Goal: Task Accomplishment & Management: Use online tool/utility

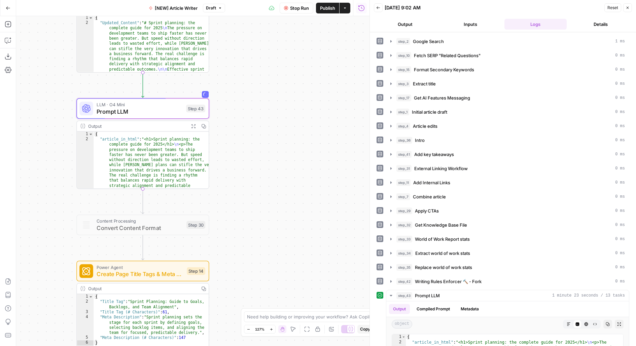
drag, startPoint x: 375, startPoint y: 118, endPoint x: 380, endPoint y: 108, distance: 11.4
click at [380, 108] on body "Monday.com New Home Browse Your Data Usage Flightpath Settings Recent Grids Wor…" at bounding box center [318, 173] width 636 height 346
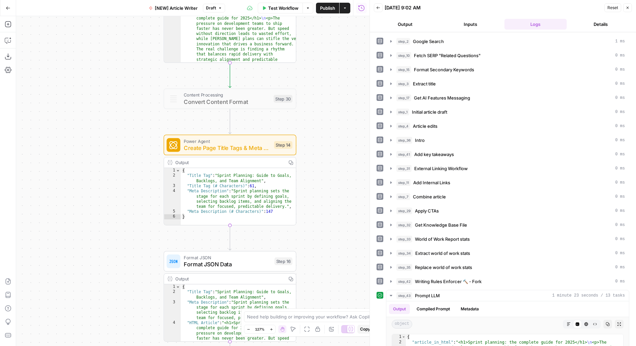
drag, startPoint x: 333, startPoint y: 118, endPoint x: 333, endPoint y: 189, distance: 71.0
click at [333, 185] on div "Workflow Set Inputs Inputs Google Search Google Search Step 2 Output Copy 1 2 3…" at bounding box center [192, 181] width 353 height 330
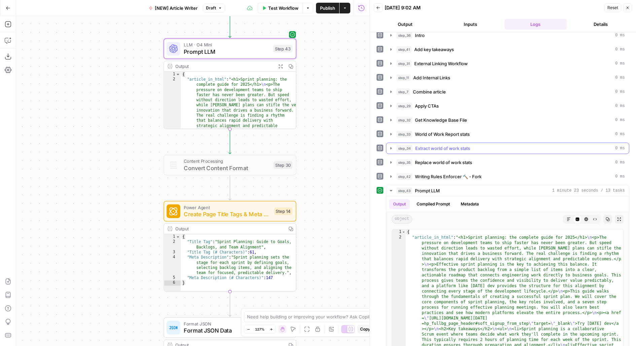
scroll to position [121, 0]
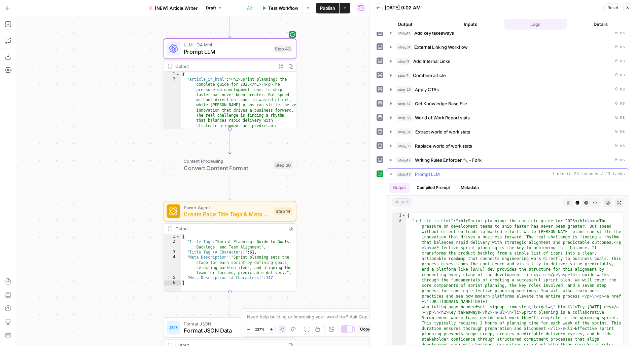
click at [574, 199] on div "Code Editor" at bounding box center [577, 203] width 9 height 9
click at [570, 201] on icon "button" at bounding box center [569, 203] width 4 height 4
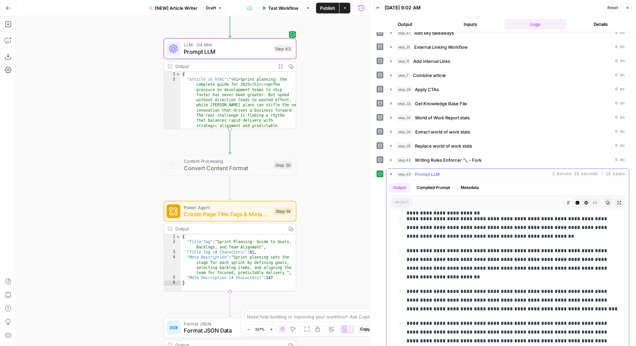
scroll to position [263, 0]
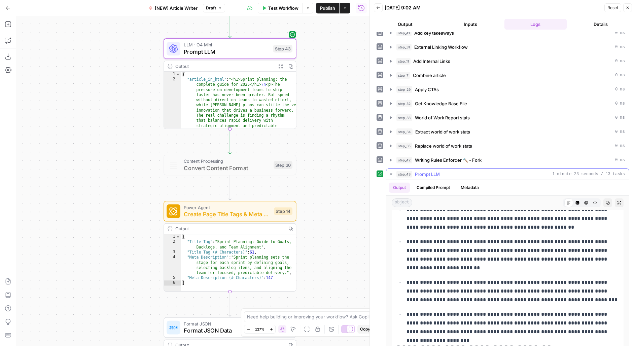
click at [620, 201] on icon "button" at bounding box center [619, 203] width 4 height 4
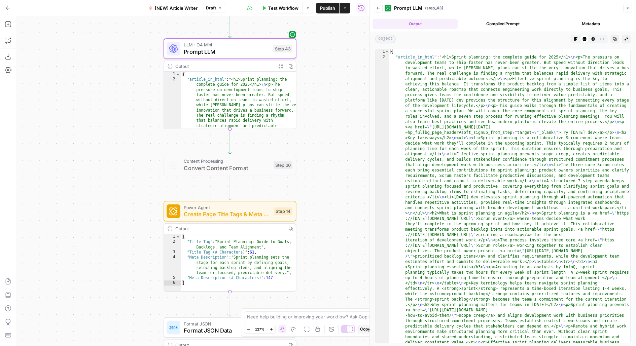
click at [571, 39] on button "Markdown" at bounding box center [575, 39] width 9 height 9
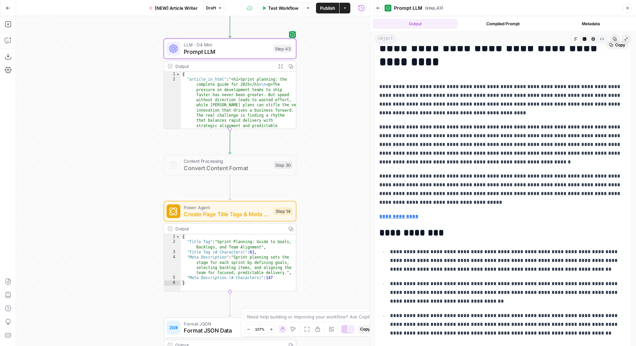
scroll to position [30, 0]
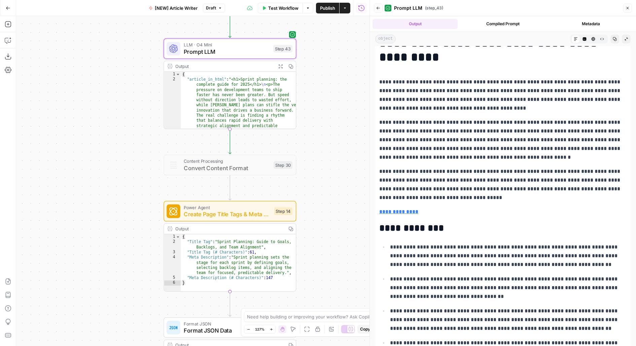
click at [586, 39] on icon "button" at bounding box center [585, 39] width 4 height 4
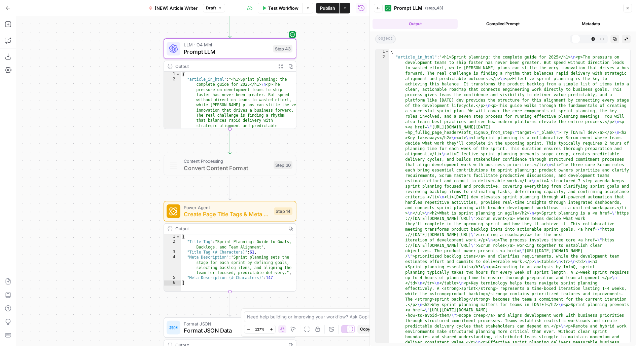
scroll to position [0, 0]
click at [576, 38] on icon "button" at bounding box center [576, 39] width 4 height 4
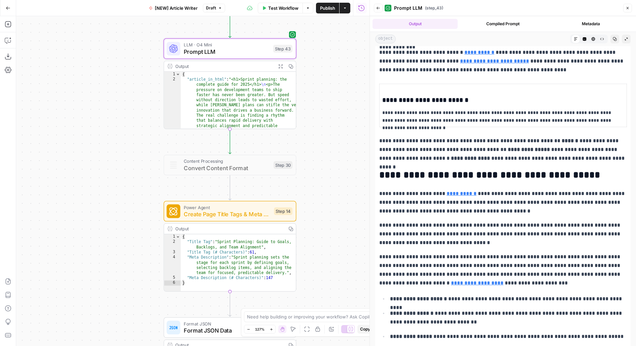
scroll to position [429, 0]
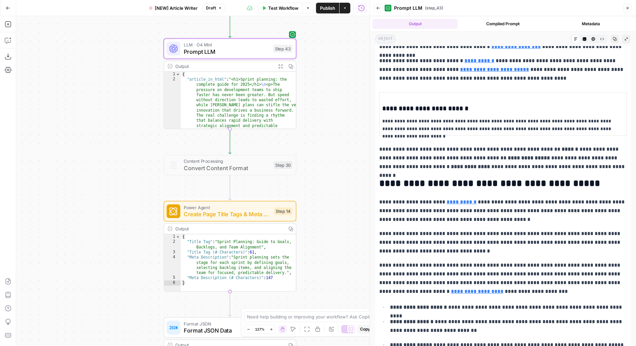
drag, startPoint x: 472, startPoint y: 122, endPoint x: 608, endPoint y: 122, distance: 135.6
click at [608, 122] on p "**********" at bounding box center [503, 124] width 242 height 15
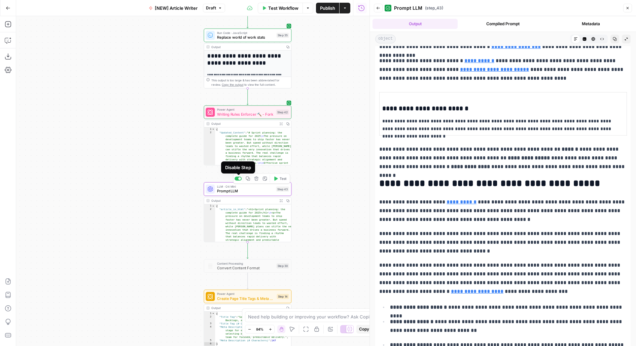
click at [237, 179] on div at bounding box center [238, 179] width 7 height 4
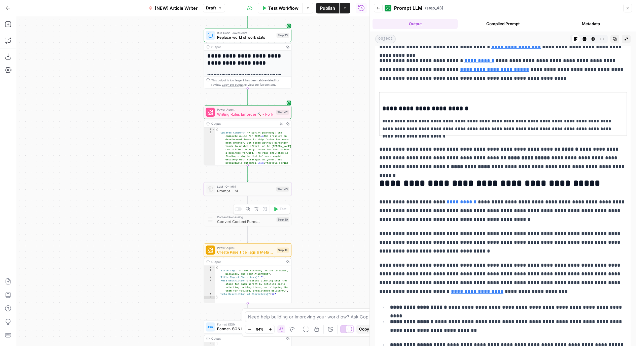
click at [237, 210] on div at bounding box center [236, 209] width 3 height 3
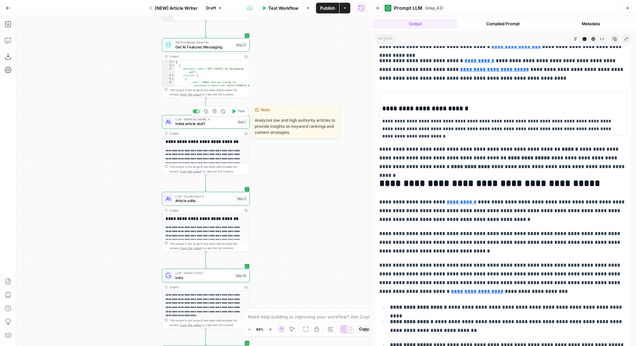
click at [230, 125] on span "Initial article draft" at bounding box center [204, 124] width 59 height 6
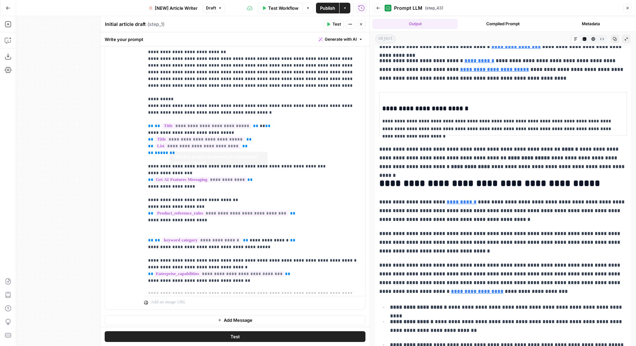
scroll to position [337, 0]
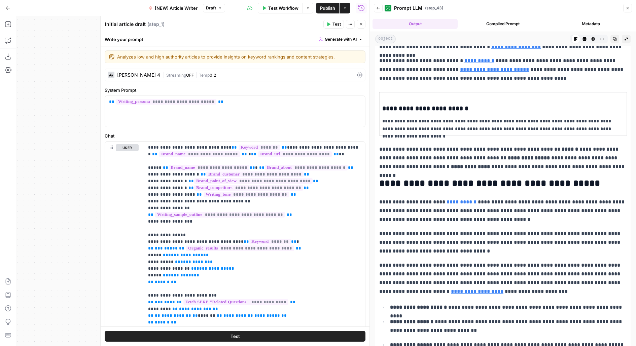
scroll to position [144, 0]
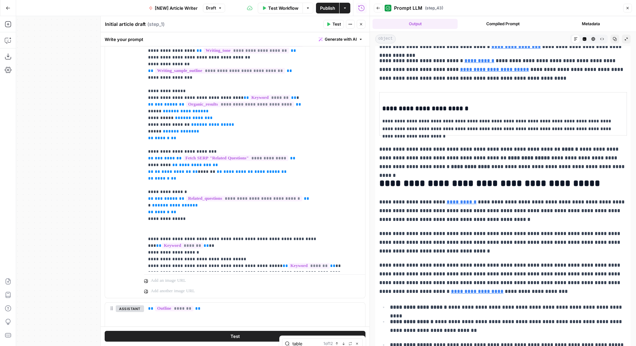
type input "table"
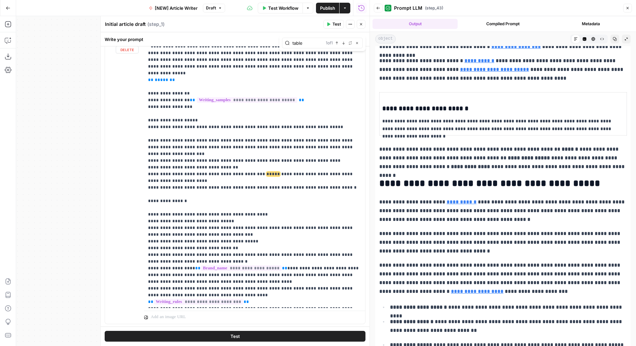
scroll to position [480, 0]
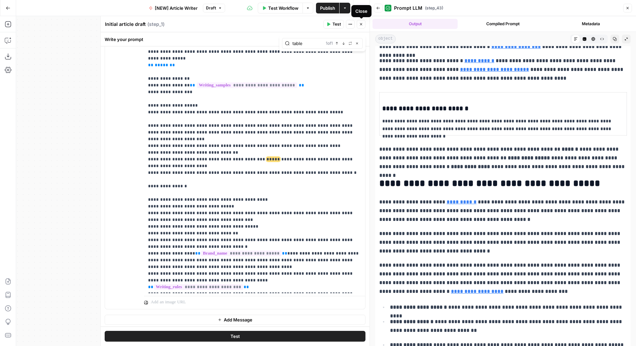
click at [363, 21] on button "Close" at bounding box center [361, 24] width 9 height 9
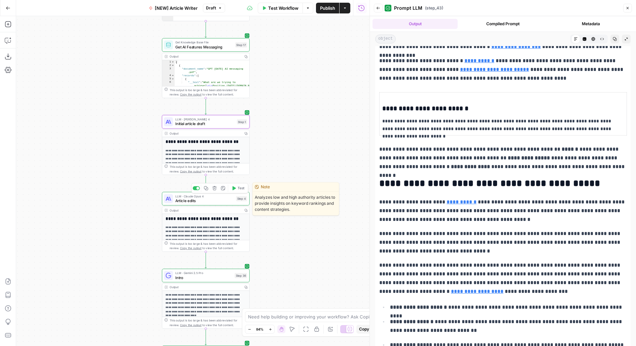
click at [217, 201] on span "Article edits" at bounding box center [204, 201] width 59 height 6
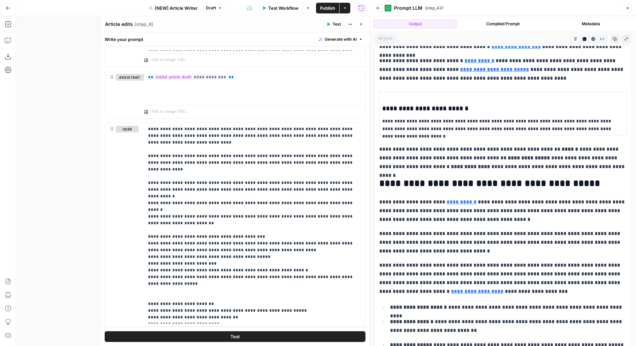
scroll to position [910, 0]
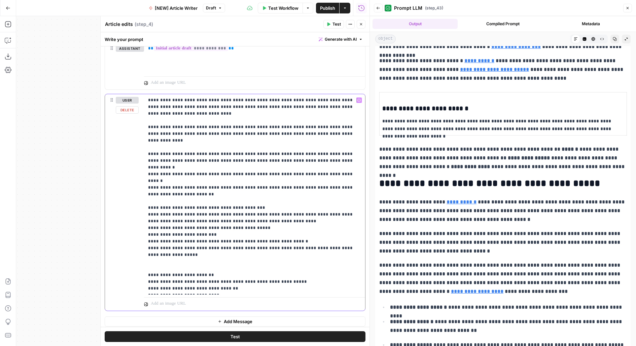
click at [214, 229] on p "**********" at bounding box center [254, 194] width 213 height 195
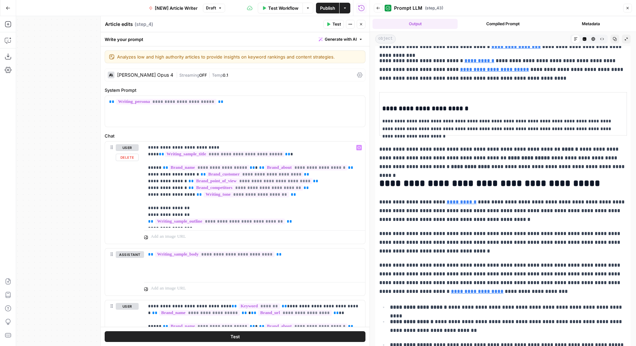
scroll to position [648, 0]
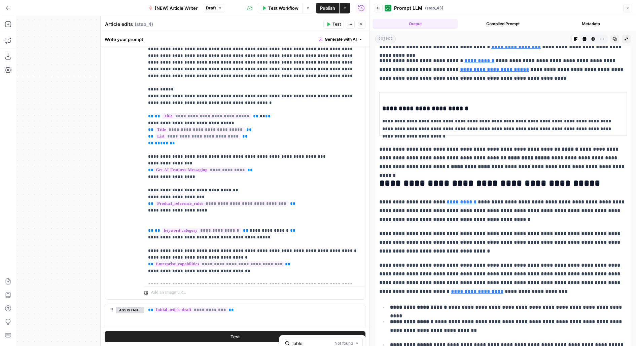
type input "table"
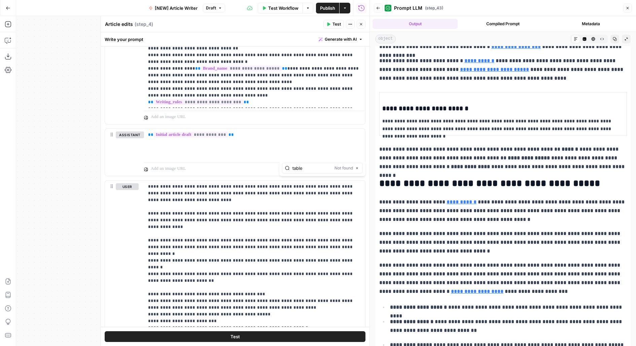
scroll to position [910, 0]
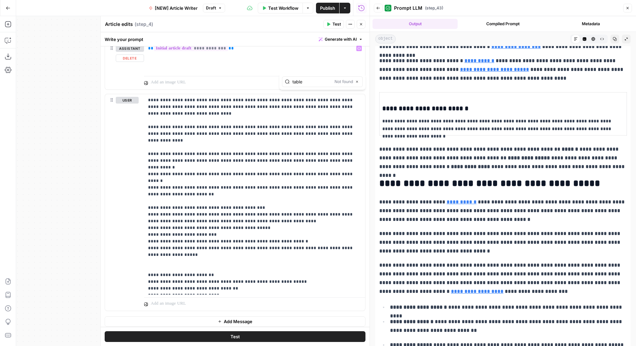
click at [361, 22] on icon "button" at bounding box center [361, 24] width 4 height 4
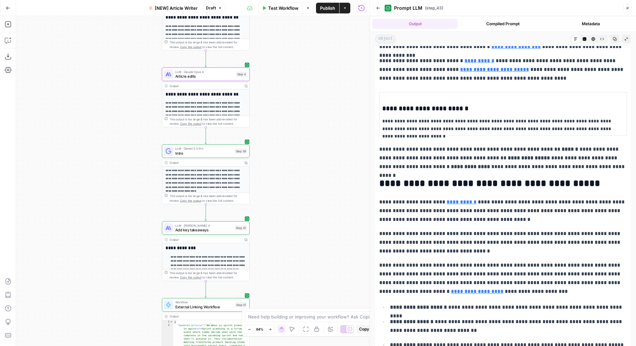
drag, startPoint x: 309, startPoint y: 221, endPoint x: 309, endPoint y: 102, distance: 119.8
click at [309, 102] on div "Workflow Set Inputs Inputs Google Search Google Search Step 2 Output Copy 1 2 3…" at bounding box center [192, 181] width 353 height 330
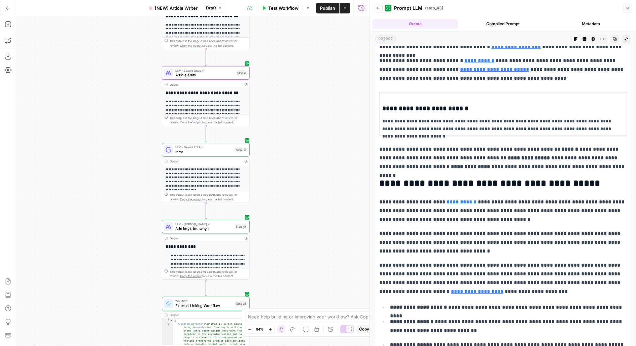
click at [288, 102] on div "Workflow Set Inputs Inputs Google Search Google Search Step 2 Output Copy 1 2 3…" at bounding box center [192, 181] width 353 height 330
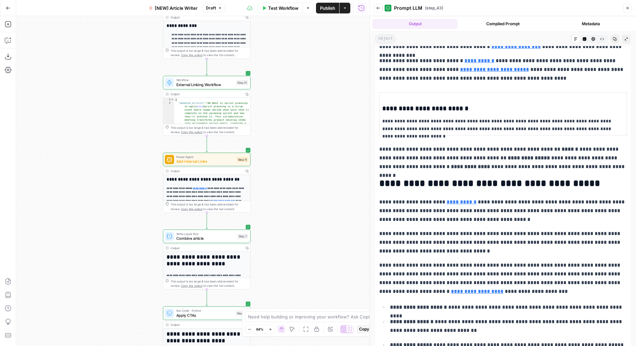
drag, startPoint x: 296, startPoint y: 236, endPoint x: 296, endPoint y: 115, distance: 120.8
click at [296, 115] on div "Workflow Set Inputs Inputs Google Search Google Search Step 2 Output Copy 1 2 3…" at bounding box center [192, 181] width 353 height 330
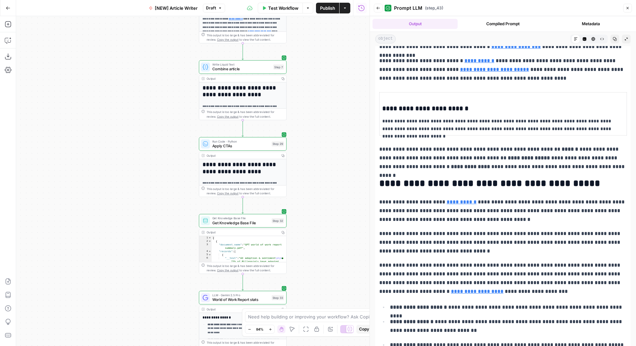
drag, startPoint x: 327, startPoint y: 145, endPoint x: 283, endPoint y: 98, distance: 65.0
click at [286, 103] on div "Workflow Set Inputs Inputs Google Search Google Search Step 2 Output Copy 1 2 3…" at bounding box center [192, 181] width 353 height 330
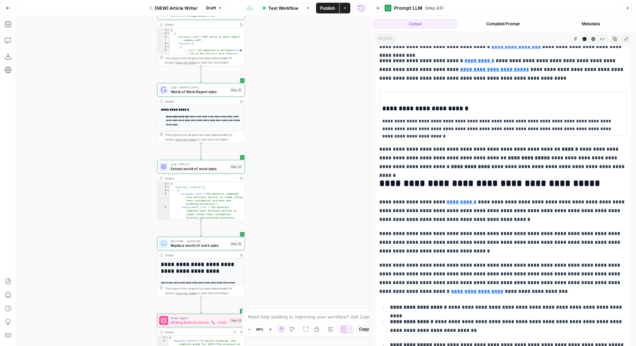
drag, startPoint x: 289, startPoint y: 49, endPoint x: 289, endPoint y: 40, distance: 9.8
click at [289, 42] on div "Workflow Set Inputs Inputs Google Search Google Search Step 2 Output Copy 1 2 3…" at bounding box center [192, 181] width 353 height 330
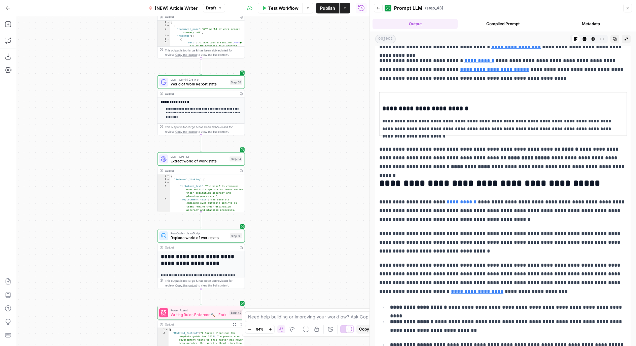
drag, startPoint x: 266, startPoint y: 55, endPoint x: 266, endPoint y: 49, distance: 5.4
click at [266, 51] on div "Workflow Set Inputs Inputs Google Search Google Search Step 2 Output Copy 1 2 3…" at bounding box center [192, 181] width 353 height 330
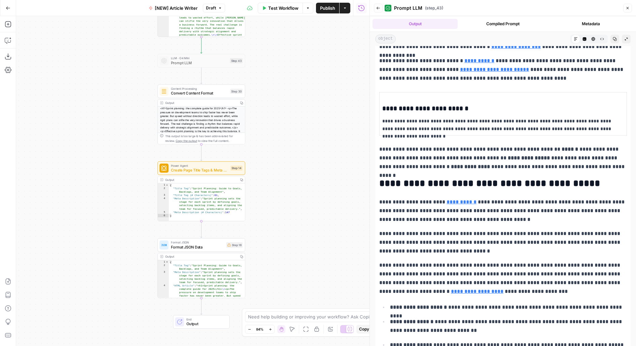
drag, startPoint x: 276, startPoint y: 122, endPoint x: 276, endPoint y: 57, distance: 65.6
click at [276, 57] on div "Workflow Set Inputs Inputs Google Search Google Search Step 2 Output Copy 1 2 3…" at bounding box center [192, 181] width 353 height 330
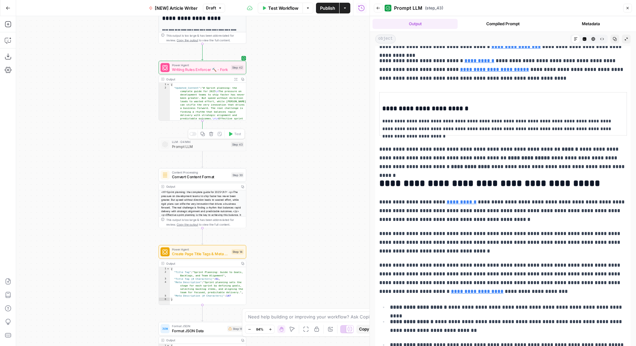
click at [192, 134] on div at bounding box center [191, 134] width 3 height 3
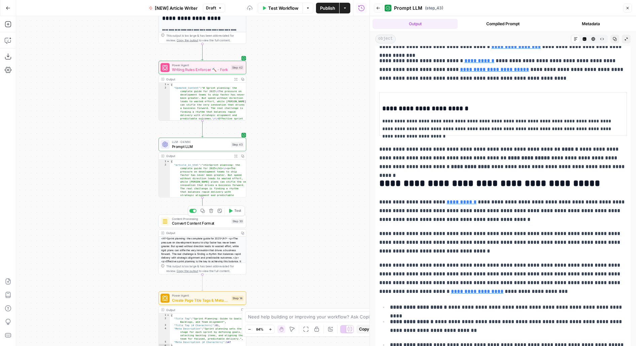
click at [193, 210] on div at bounding box center [194, 211] width 3 height 3
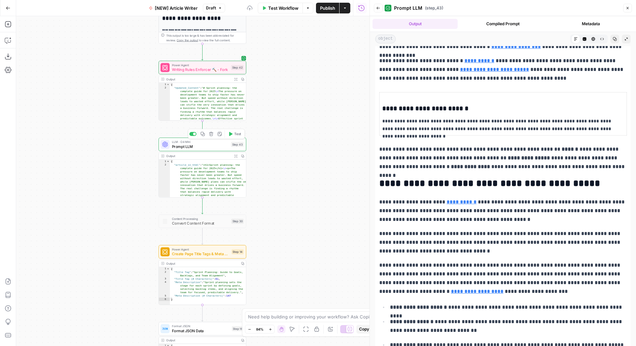
click at [192, 148] on span "Prompt LLM" at bounding box center [200, 147] width 57 height 6
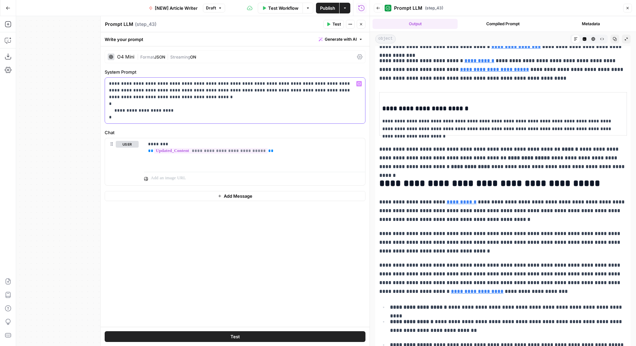
click at [137, 90] on p "**********" at bounding box center [235, 100] width 252 height 40
click at [232, 337] on span "Test" at bounding box center [235, 336] width 9 height 7
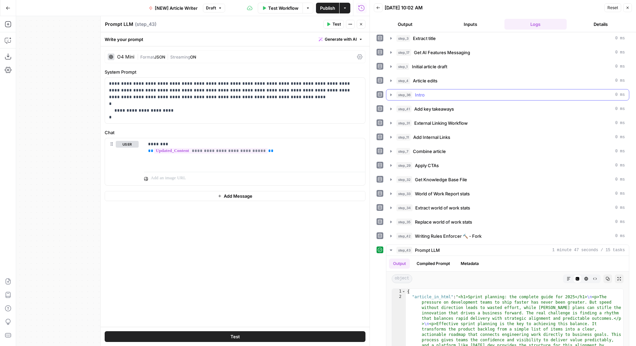
scroll to position [121, 0]
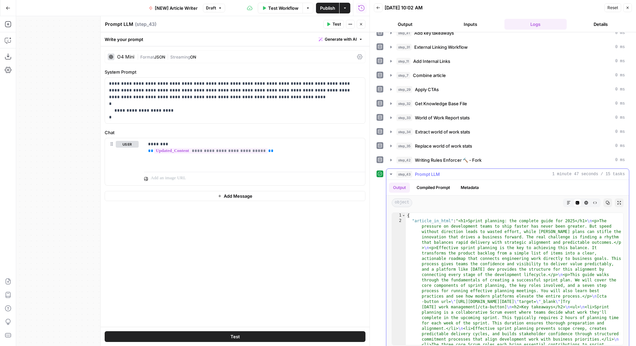
click at [619, 201] on icon "button" at bounding box center [619, 203] width 4 height 4
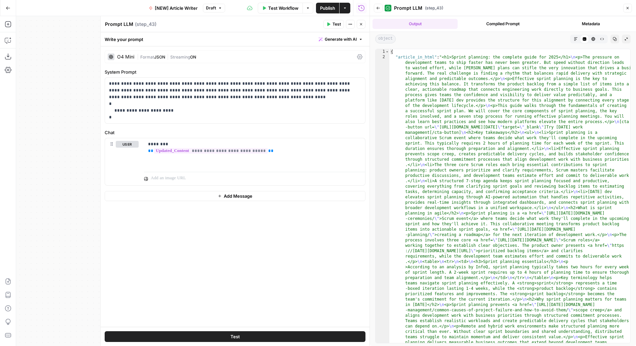
click at [581, 40] on div "Code Editor" at bounding box center [584, 39] width 9 height 9
click at [578, 40] on button "Markdown" at bounding box center [575, 39] width 9 height 9
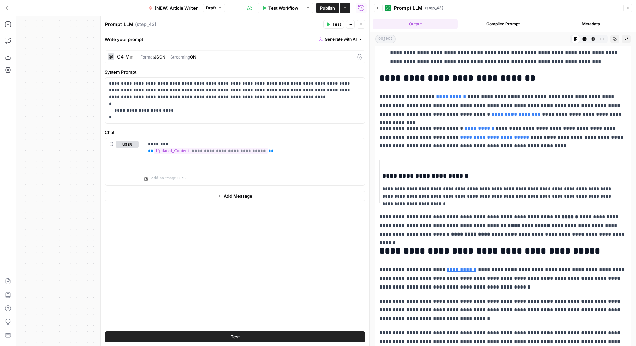
scroll to position [371, 0]
click at [586, 39] on icon "button" at bounding box center [585, 39] width 4 height 4
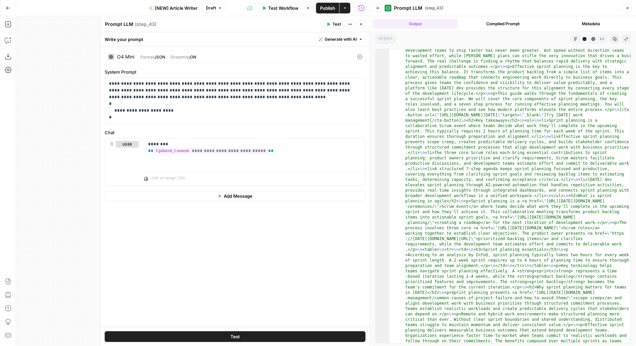
scroll to position [13, 0]
click at [381, 9] on button "Back" at bounding box center [378, 8] width 9 height 9
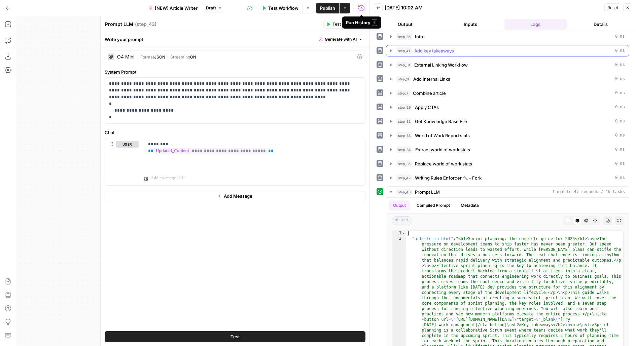
scroll to position [105, 0]
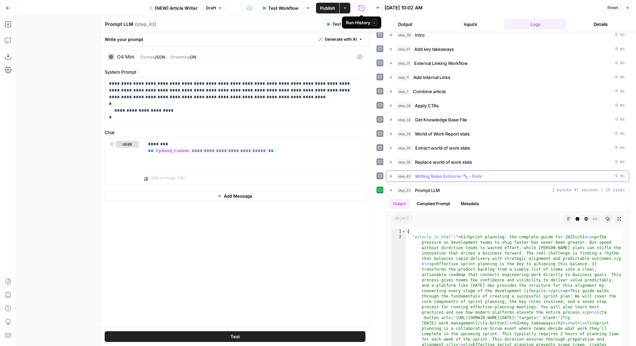
click at [516, 173] on div "step_42 Writing Rules Enforcer 🔨 - Fork 0 ms" at bounding box center [510, 176] width 228 height 7
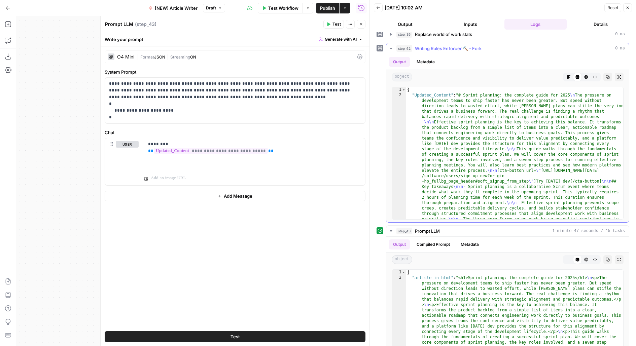
scroll to position [31, 0]
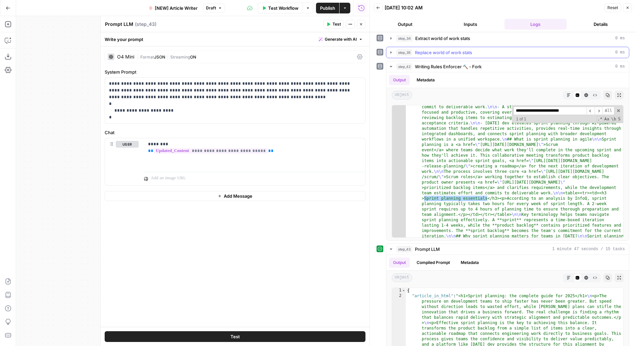
scroll to position [184, 0]
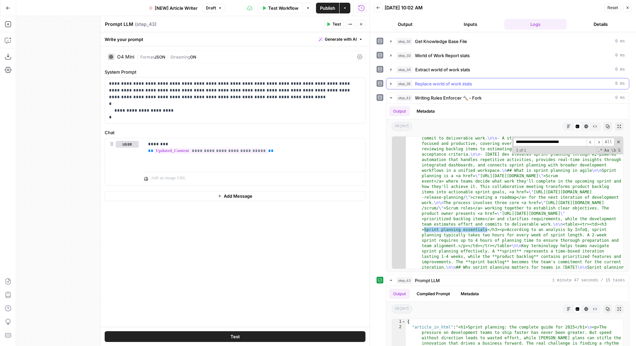
type input "**********"
click at [475, 80] on div "step_35 Replace world of work stats 0 ms" at bounding box center [510, 83] width 228 height 7
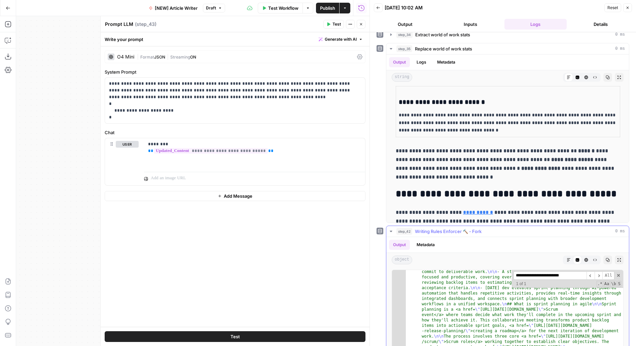
scroll to position [232, 0]
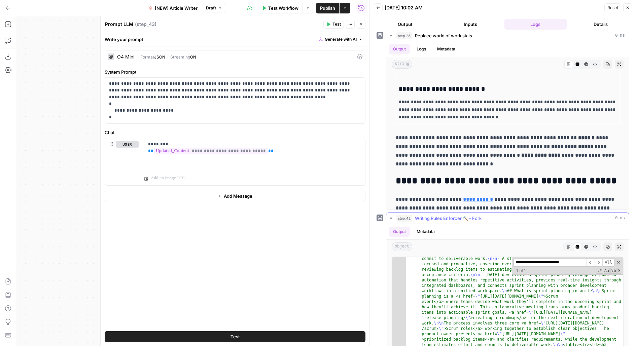
click at [569, 245] on icon "button" at bounding box center [569, 247] width 4 height 4
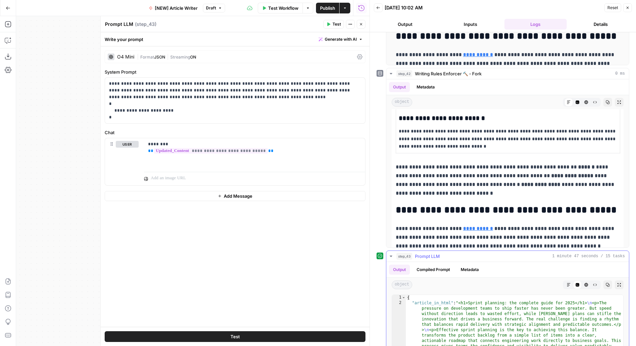
scroll to position [459, 0]
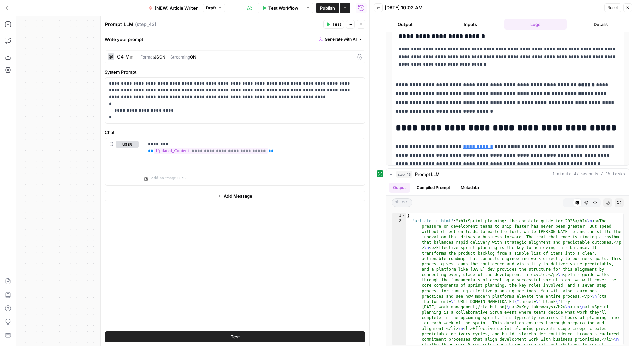
click at [329, 11] on button "Publish" at bounding box center [327, 8] width 23 height 11
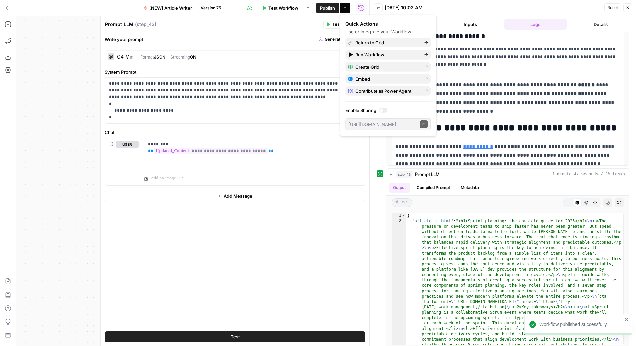
click at [279, 27] on div "Prompt LLM Prompt LLM ( step_43 )" at bounding box center [213, 24] width 217 height 7
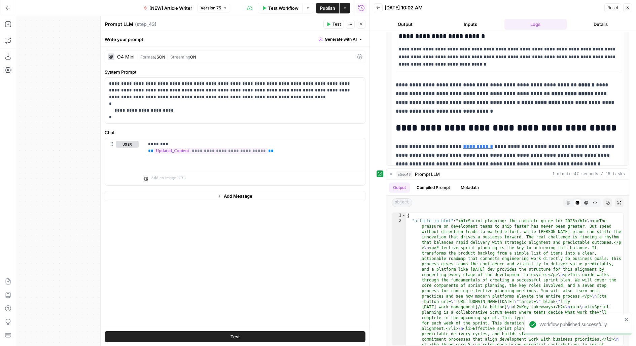
click at [362, 27] on button "Close" at bounding box center [361, 24] width 9 height 9
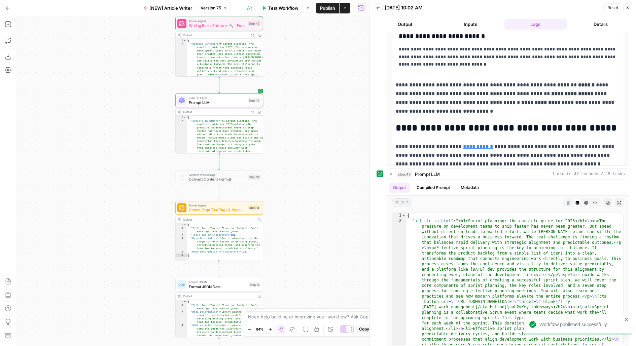
drag, startPoint x: 350, startPoint y: 135, endPoint x: 357, endPoint y: 124, distance: 13.9
click at [357, 124] on div "Workflow Set Inputs Inputs Google Search Google Search Step 2 Output Copy 1 2 3…" at bounding box center [192, 181] width 353 height 330
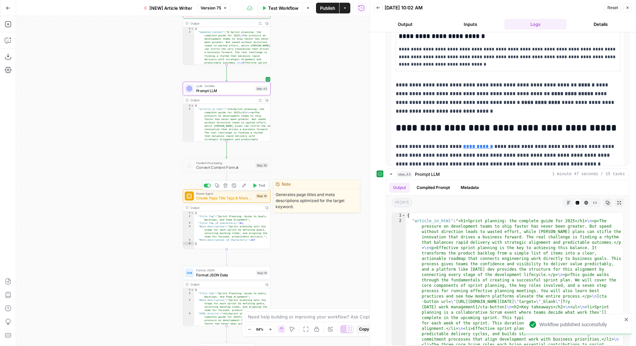
click at [244, 197] on span "Create Page Title Tags & Meta Descriptions - Fork" at bounding box center [225, 198] width 58 height 6
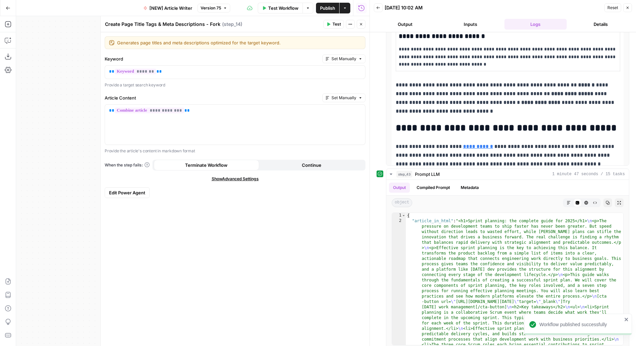
click at [363, 25] on icon "button" at bounding box center [361, 24] width 4 height 4
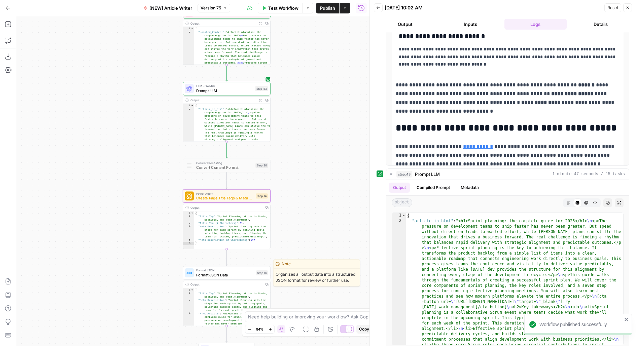
click at [217, 276] on span "Format JSON Data" at bounding box center [225, 275] width 58 height 6
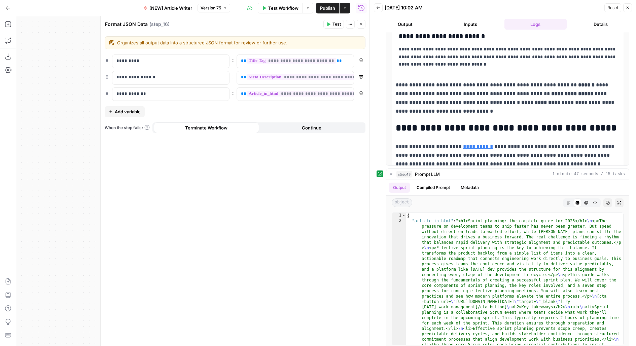
click at [362, 22] on icon "button" at bounding box center [361, 24] width 4 height 4
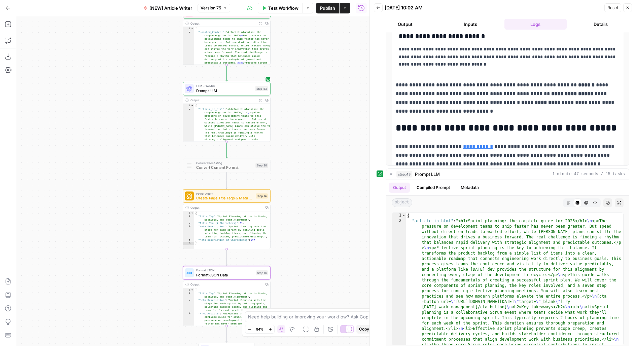
click at [331, 11] on button "Publish" at bounding box center [327, 8] width 23 height 11
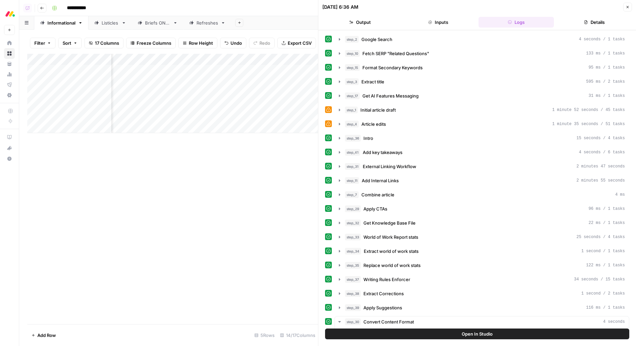
scroll to position [80, 0]
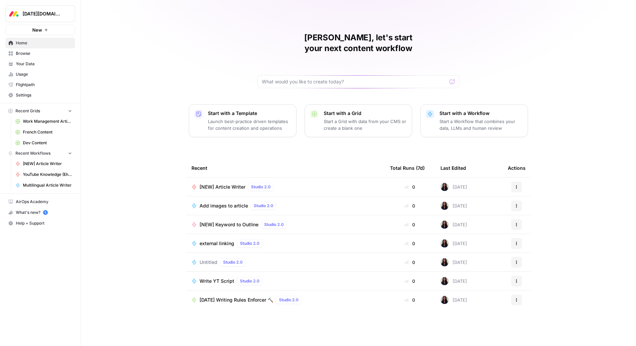
click at [32, 19] on button "Monday.com" at bounding box center [40, 13] width 70 height 17
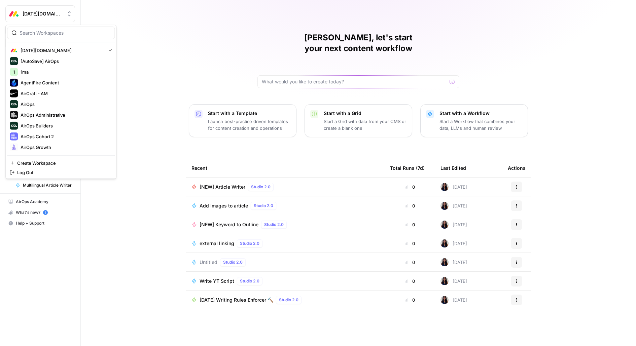
click at [48, 34] on input "search" at bounding box center [65, 33] width 91 height 7
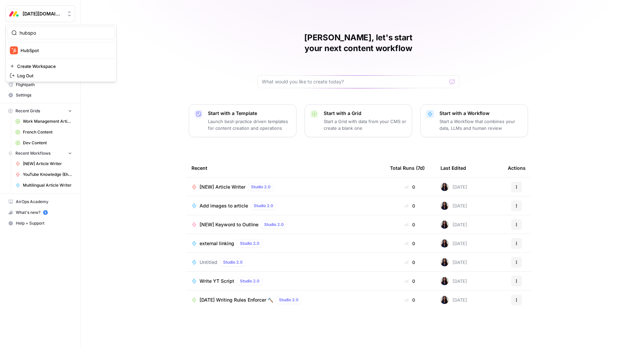
type input "hubspo"
click button "HubSpot" at bounding box center [61, 50] width 108 height 11
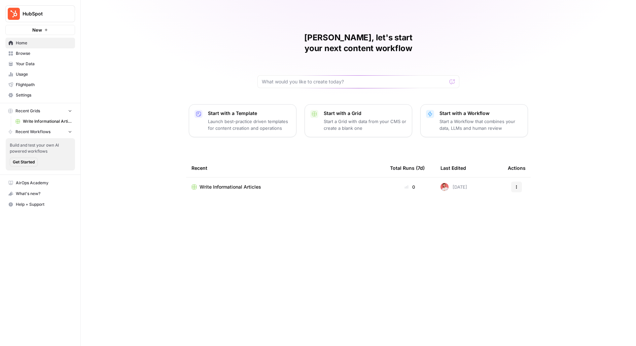
click at [52, 16] on span "HubSpot" at bounding box center [43, 13] width 41 height 7
type input "blog"
click at [39, 50] on span "Blog Content Action Plan" at bounding box center [65, 50] width 89 height 7
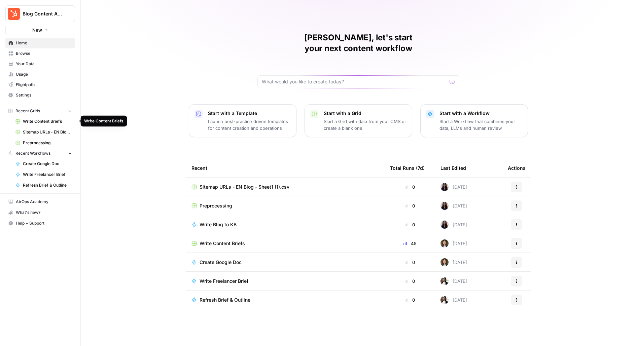
click at [25, 120] on span "Write Content Briefs" at bounding box center [47, 121] width 49 height 6
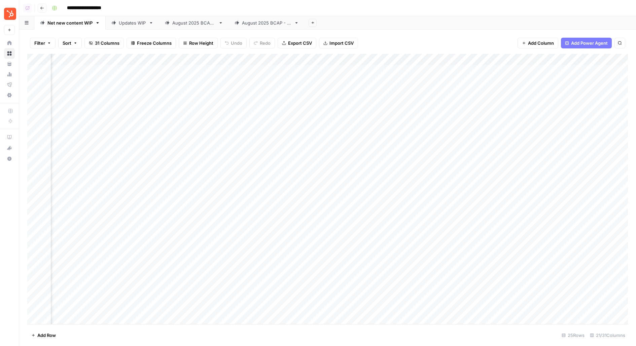
scroll to position [0, 671]
click at [485, 71] on div "Add Column" at bounding box center [327, 189] width 601 height 271
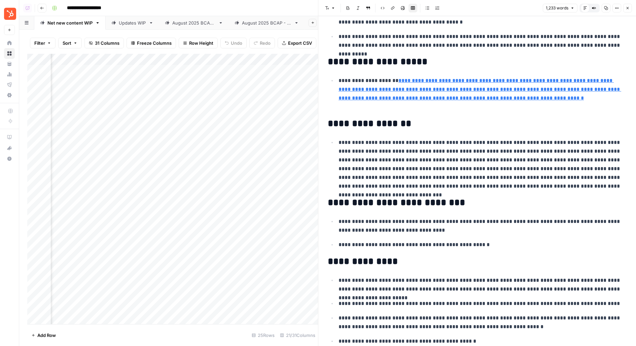
scroll to position [0, 762]
click at [189, 70] on div "Add Column" at bounding box center [172, 189] width 291 height 271
click at [157, 145] on div "Add Column" at bounding box center [172, 189] width 291 height 271
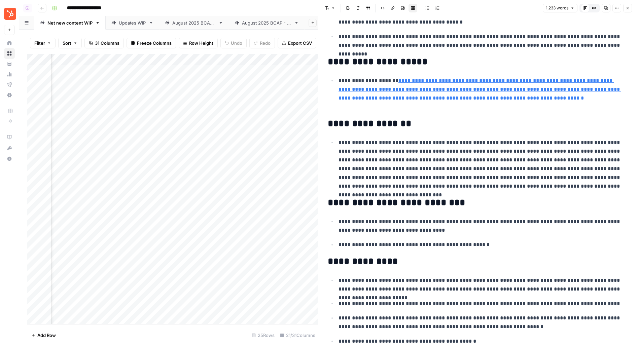
click at [626, 10] on icon "button" at bounding box center [628, 8] width 4 height 4
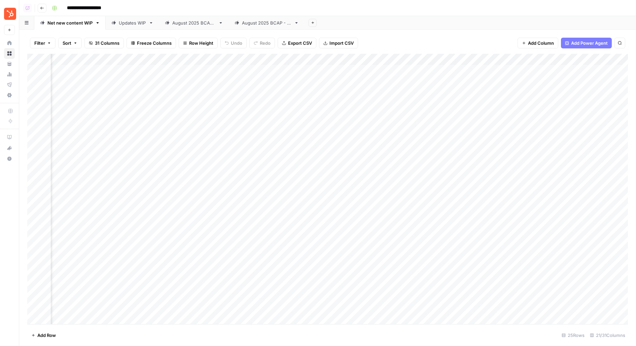
scroll to position [0, 936]
click at [434, 81] on div "Add Column" at bounding box center [327, 189] width 601 height 271
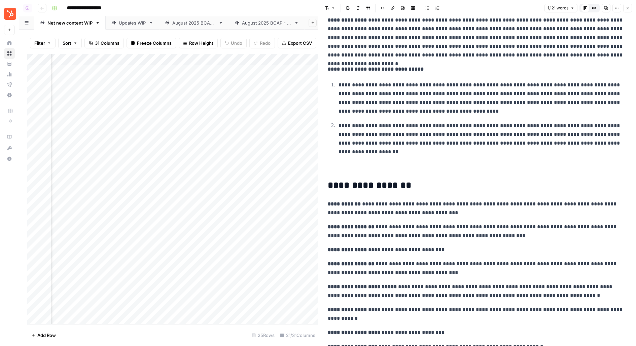
scroll to position [1442, 0]
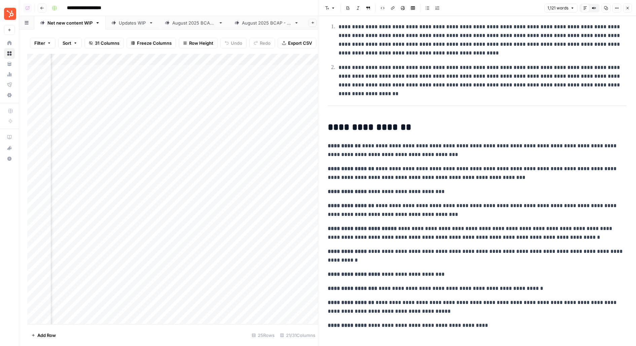
click at [628, 6] on icon "button" at bounding box center [628, 8] width 4 height 4
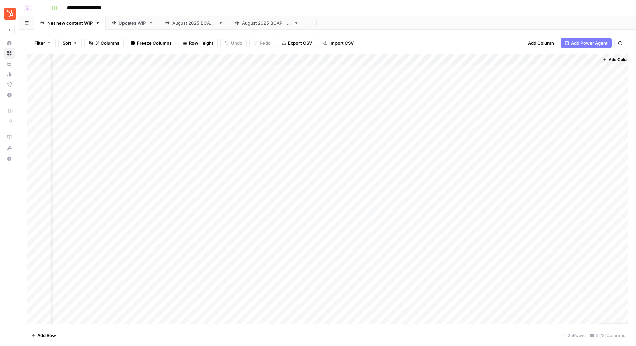
scroll to position [0, 928]
click at [496, 60] on div "Add Column" at bounding box center [327, 189] width 601 height 271
click at [470, 126] on span "Edit Workflow" at bounding box center [490, 125] width 59 height 7
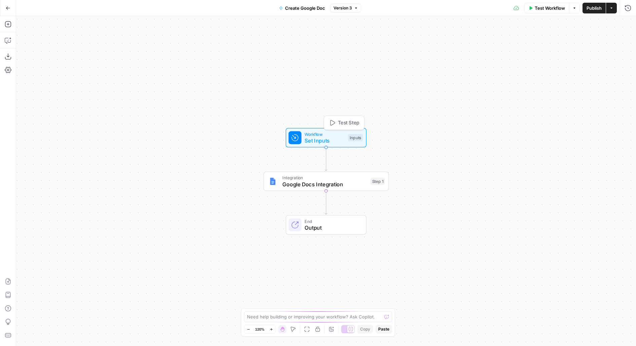
click at [355, 136] on div "Inputs" at bounding box center [355, 137] width 15 height 7
click at [390, 99] on button "Add Field" at bounding box center [496, 102] width 247 height 11
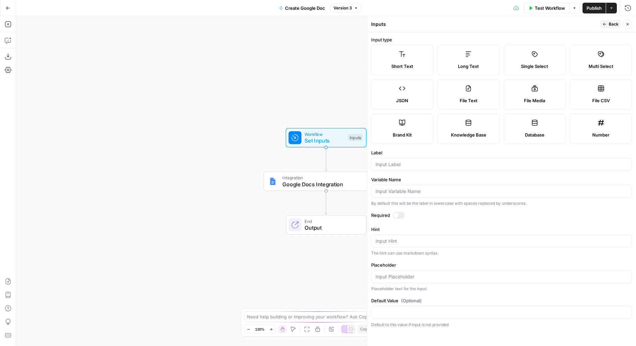
click at [459, 63] on span "Long Text" at bounding box center [468, 66] width 21 height 7
click at [383, 163] on input "Label" at bounding box center [502, 164] width 252 height 7
type input "Freelancer Brief"
click at [615, 23] on span "Back" at bounding box center [614, 24] width 10 height 6
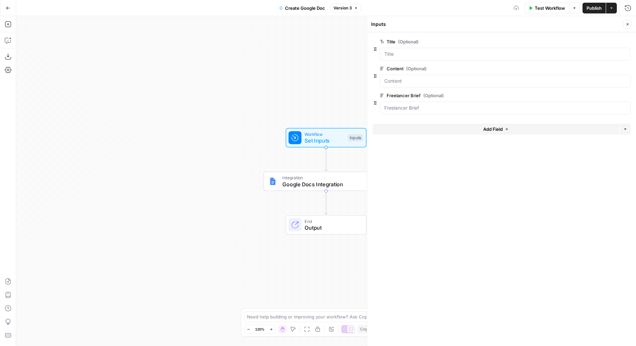
click at [600, 70] on span "edit field" at bounding box center [605, 68] width 15 height 5
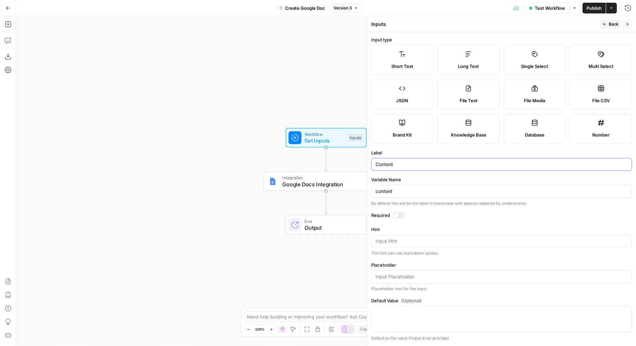
click at [394, 164] on input "Content" at bounding box center [502, 164] width 252 height 7
type input "SEO Brief"
drag, startPoint x: 401, startPoint y: 190, endPoint x: 358, endPoint y: 190, distance: 42.4
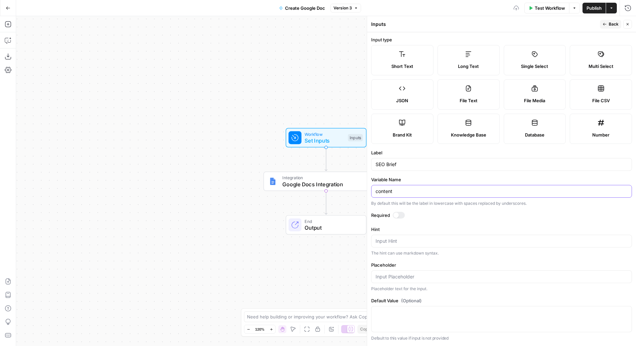
click at [359, 190] on body "Blog Content Action Plan New Home Browse Your Data Usage Flightpath Settings Re…" at bounding box center [318, 173] width 636 height 346
type input "seo_brief"
click at [397, 213] on div at bounding box center [395, 215] width 5 height 5
click at [603, 23] on icon "button" at bounding box center [605, 24] width 4 height 4
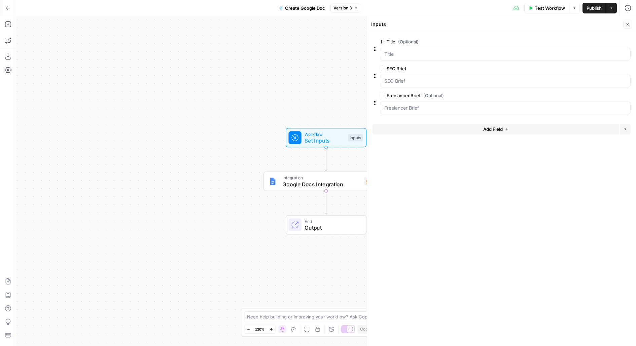
click at [629, 20] on button "Close" at bounding box center [627, 24] width 9 height 9
click at [559, 10] on span "Test Workflow" at bounding box center [550, 8] width 30 height 7
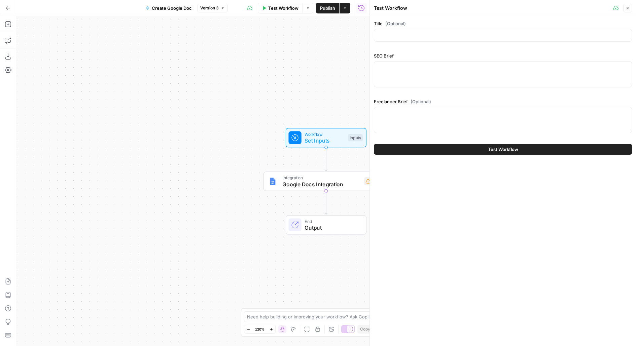
click at [629, 6] on button "Close" at bounding box center [627, 8] width 9 height 9
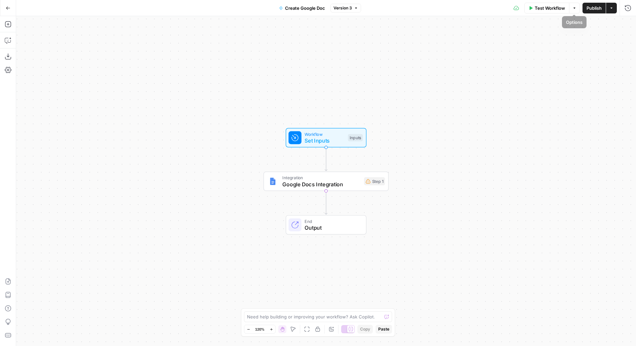
click at [553, 7] on span "Test Workflow" at bounding box center [550, 8] width 30 height 7
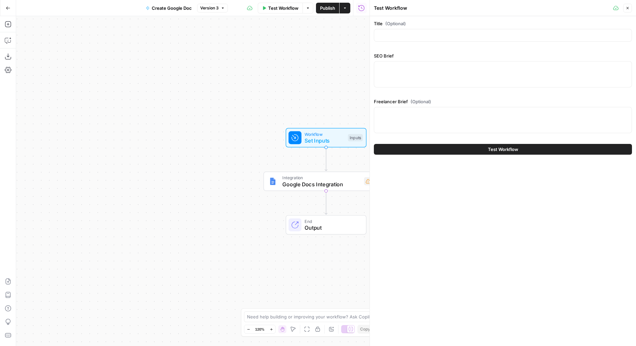
click at [629, 7] on icon "button" at bounding box center [628, 8] width 4 height 4
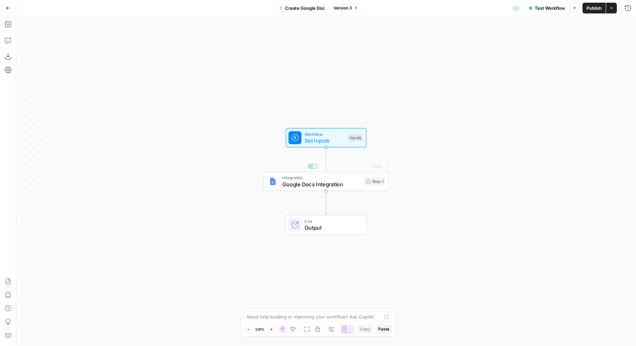
click at [295, 152] on div "Workflow Set Inputs Inputs Integration Google Docs Integration Step 1 Copy step…" at bounding box center [326, 181] width 620 height 330
click at [293, 142] on div at bounding box center [294, 137] width 13 height 13
click at [602, 66] on span "edit field" at bounding box center [605, 68] width 15 height 5
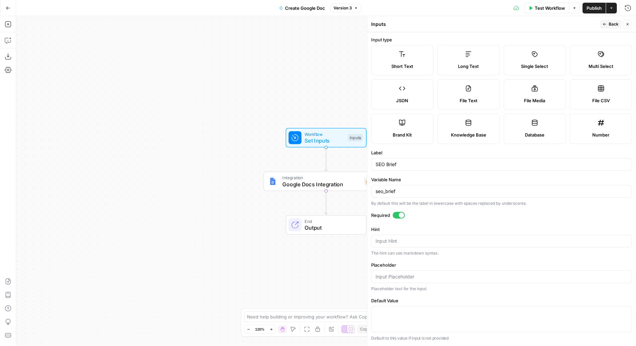
click at [399, 217] on div at bounding box center [399, 215] width 12 height 7
click at [610, 24] on span "Back" at bounding box center [614, 24] width 10 height 6
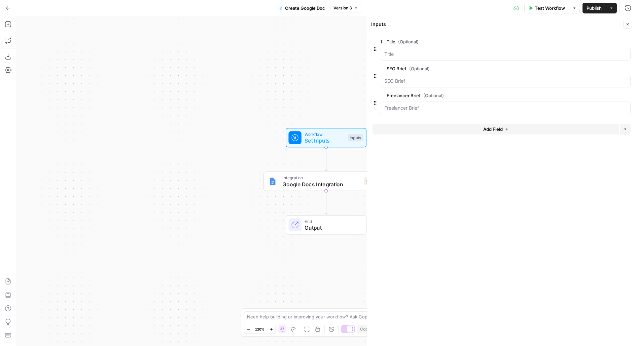
click at [629, 24] on span "Close" at bounding box center [629, 24] width 0 height 0
drag, startPoint x: 384, startPoint y: 88, endPoint x: 377, endPoint y: 70, distance: 18.9
click at [377, 78] on div "Workflow Set Inputs Inputs Integration Google Docs Integration Step 1 End Output" at bounding box center [326, 181] width 620 height 330
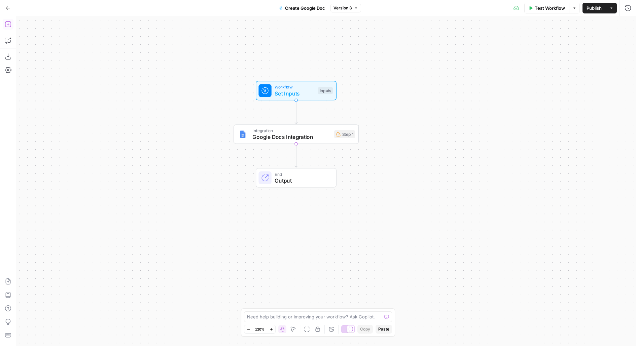
click at [7, 26] on icon "button" at bounding box center [8, 24] width 7 height 7
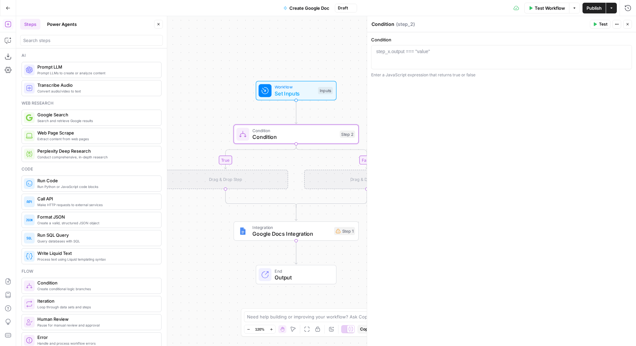
click at [154, 23] on div "Steps Power Agents Close" at bounding box center [91, 24] width 143 height 11
click at [157, 24] on icon "button" at bounding box center [158, 24] width 4 height 4
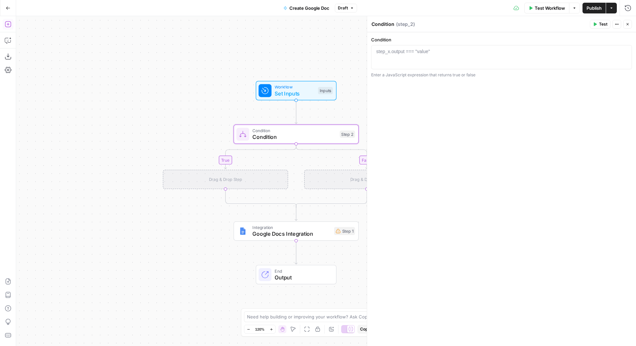
click at [445, 59] on div at bounding box center [501, 63] width 255 height 30
type textarea "*"
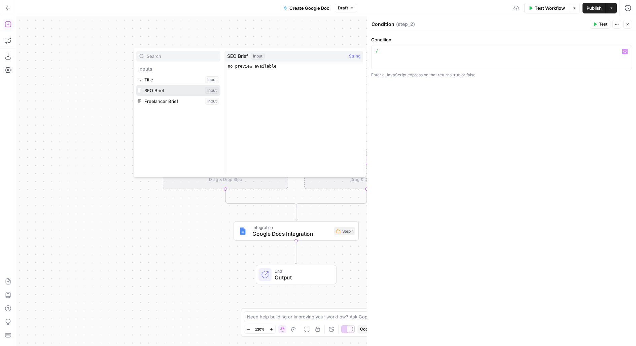
click at [136, 85] on button "Select variable SEO Brief" at bounding box center [178, 90] width 84 height 11
type textarea "*********"
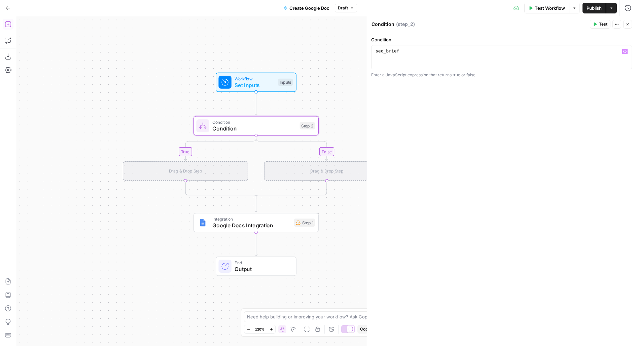
drag, startPoint x: 352, startPoint y: 64, endPoint x: 294, endPoint y: 47, distance: 60.0
click at [295, 47] on div "true false Workflow Set Inputs Inputs Condition Condition Step 2 Drag & Drop St…" at bounding box center [326, 181] width 620 height 330
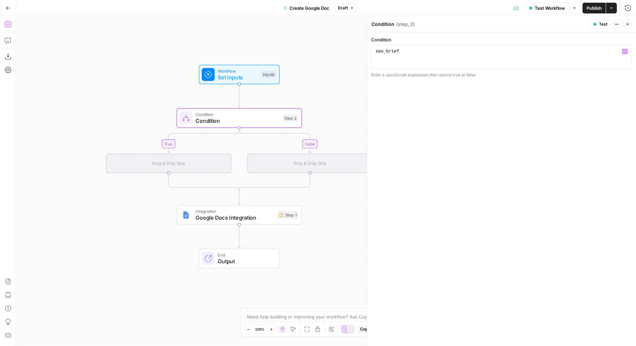
click at [425, 55] on div "seo_brief" at bounding box center [501, 63] width 255 height 30
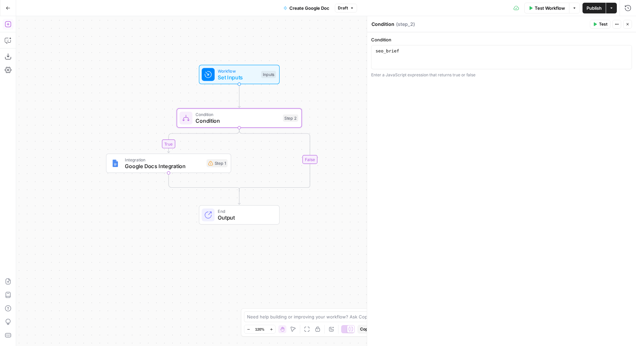
click at [130, 163] on span "Google Docs Integration" at bounding box center [164, 166] width 78 height 8
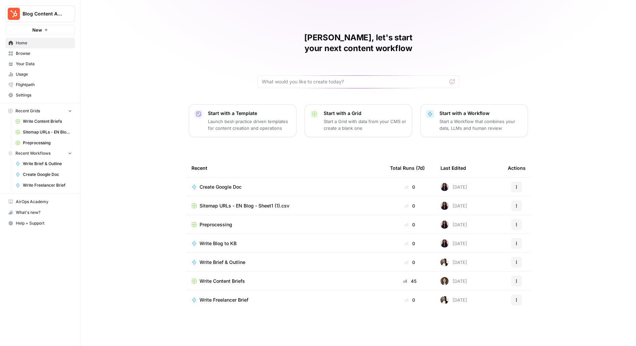
click at [63, 13] on span "Blog Content Action Plan" at bounding box center [43, 13] width 41 height 7
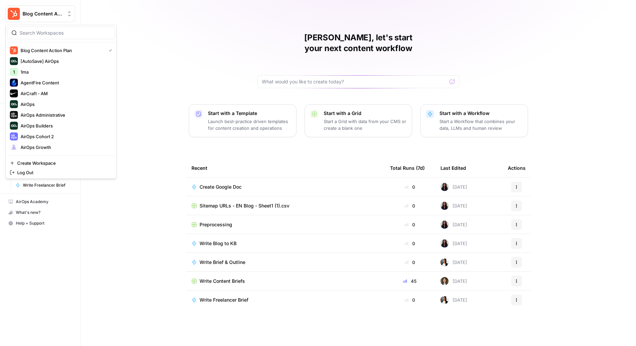
click at [40, 29] on div at bounding box center [61, 33] width 108 height 13
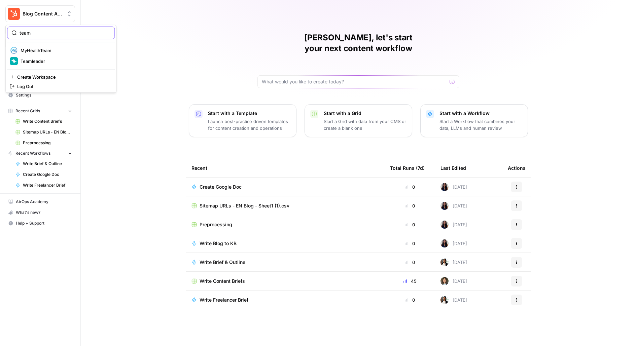
type input "team"
click button "Teamleader" at bounding box center [61, 61] width 108 height 11
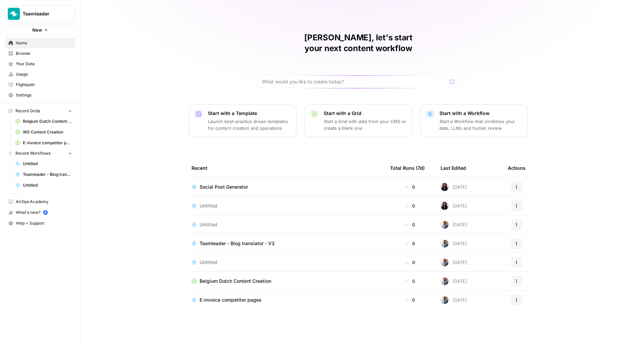
click at [21, 101] on nav "Home Browse Your Data Usage Flightpath Settings" at bounding box center [40, 69] width 80 height 68
click at [21, 93] on span "Settings" at bounding box center [44, 95] width 56 height 6
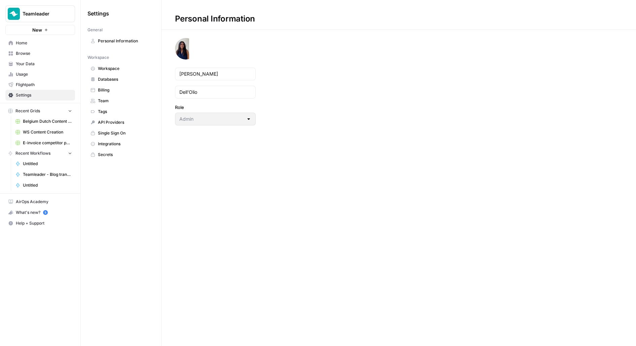
click at [116, 68] on span "Workspace" at bounding box center [125, 69] width 54 height 6
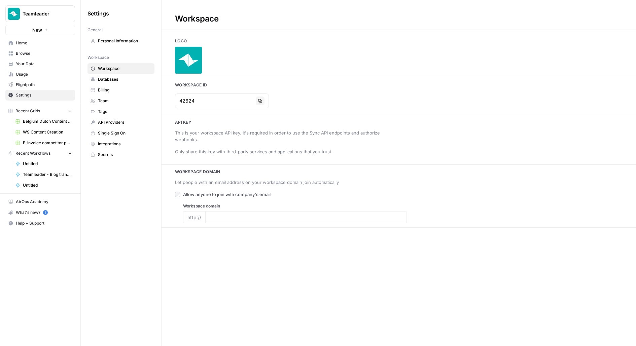
type input "[URL][DOMAIN_NAME]"
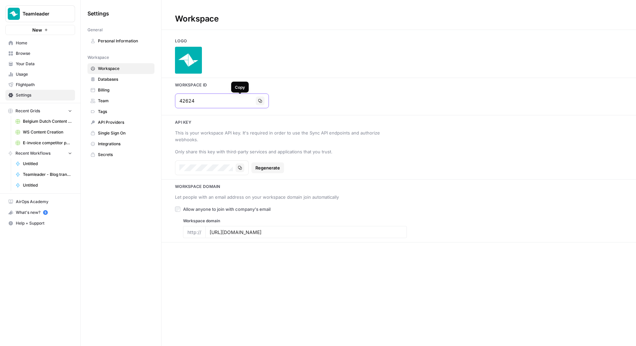
click at [256, 98] on button "Copy" at bounding box center [260, 101] width 9 height 9
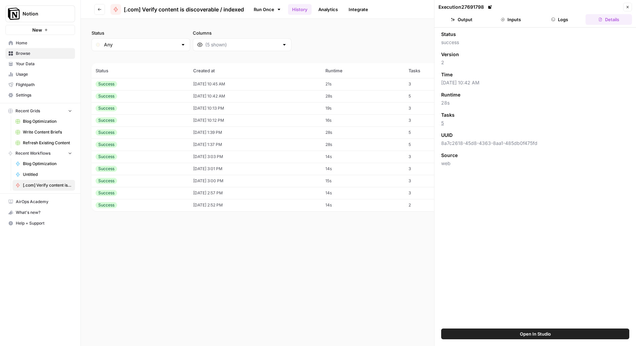
click at [554, 19] on icon "button" at bounding box center [553, 19] width 4 height 4
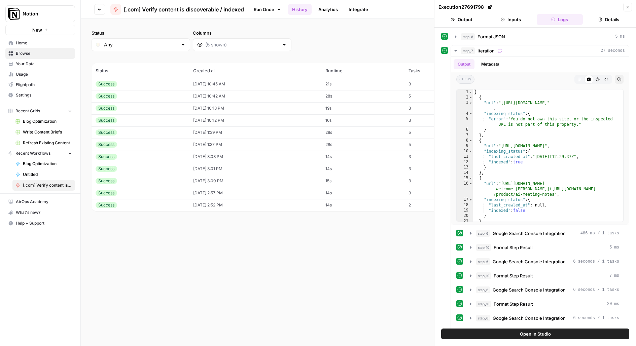
click at [513, 19] on button "Inputs" at bounding box center [511, 19] width 46 height 11
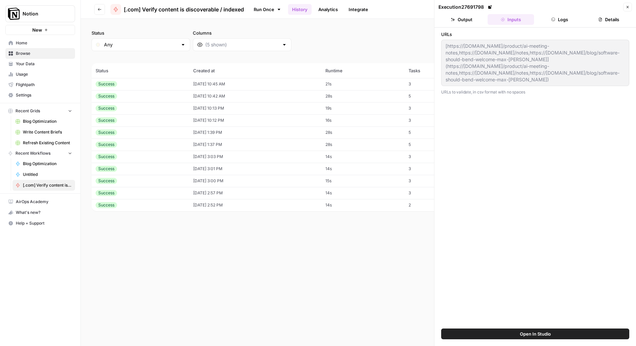
click at [487, 156] on div "URLs [https://www.notion.com/product/ai-meeting-notes,https://www.notion.com/no…" at bounding box center [535, 178] width 188 height 294
click at [574, 15] on button "Logs" at bounding box center [560, 19] width 46 height 11
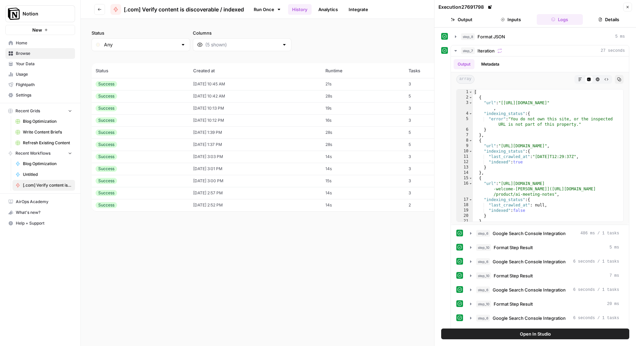
click at [509, 15] on button "Inputs" at bounding box center [511, 19] width 46 height 11
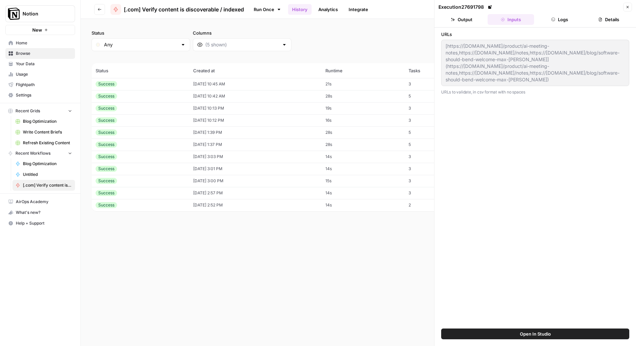
click at [555, 19] on icon "button" at bounding box center [553, 19] width 4 height 4
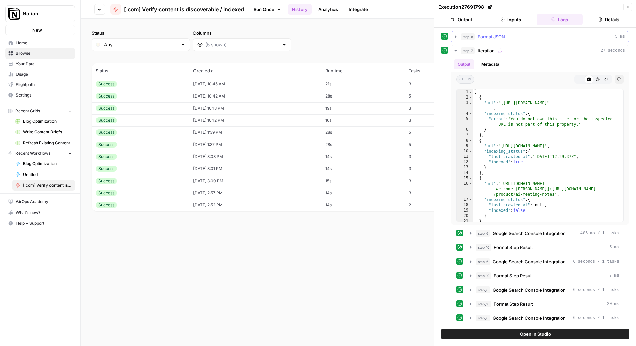
click at [524, 35] on div "step_8 Format JSON 5 ms" at bounding box center [543, 36] width 164 height 7
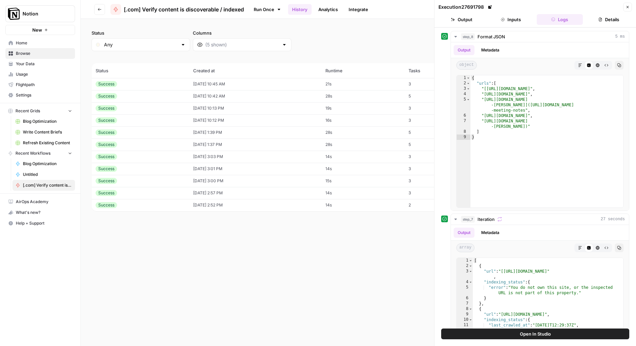
click at [503, 22] on button "Inputs" at bounding box center [511, 19] width 46 height 11
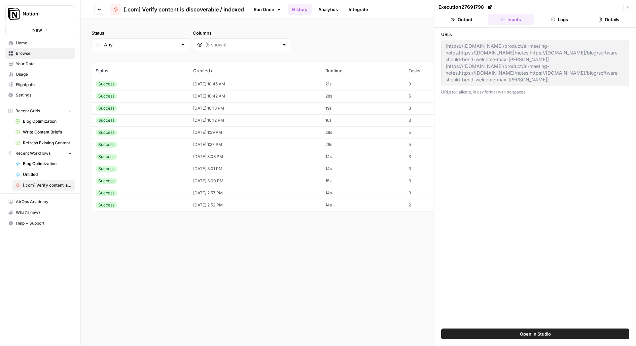
click at [540, 83] on div "[https://www.notion.com/product/ai-meeting-notes,https://www.notion.com/notes,h…" at bounding box center [535, 63] width 188 height 46
click at [548, 15] on button "Logs" at bounding box center [560, 19] width 46 height 11
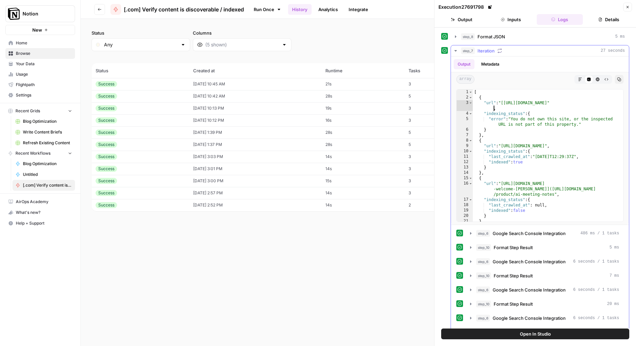
drag, startPoint x: 481, startPoint y: 105, endPoint x: 565, endPoint y: 105, distance: 83.8
click at [565, 105] on div "[ { "url" : "[https://www.notion.com/product/ai-meeting-notes" , "indexing_stat…" at bounding box center [548, 161] width 151 height 143
drag, startPoint x: 477, startPoint y: 147, endPoint x: 541, endPoint y: 147, distance: 64.6
click at [540, 147] on div "[ { "url" : "[https://www.notion.com/product/ai-meeting-notes" , "indexing_stat…" at bounding box center [548, 161] width 151 height 143
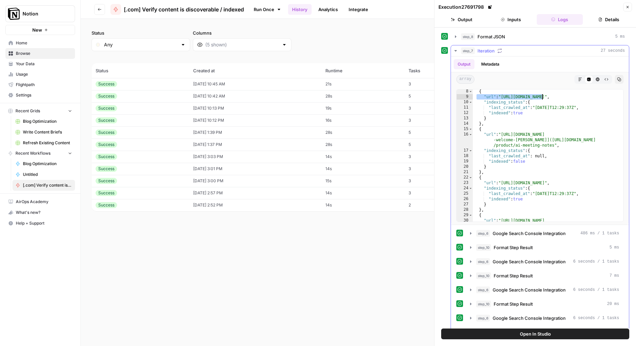
scroll to position [49, 0]
drag, startPoint x: 495, startPoint y: 147, endPoint x: 540, endPoint y: 147, distance: 45.1
click at [517, 147] on div "{ "url" : "https://www.notion.com/notes" , "indexing_status" : { "last_crawled_…" at bounding box center [548, 163] width 151 height 149
drag, startPoint x: 503, startPoint y: 193, endPoint x: 564, endPoint y: 193, distance: 61.2
click at [564, 193] on div "{ "url" : "https://www.notion.com/notes" , "indexing_status" : { "last_crawled_…" at bounding box center [548, 163] width 151 height 149
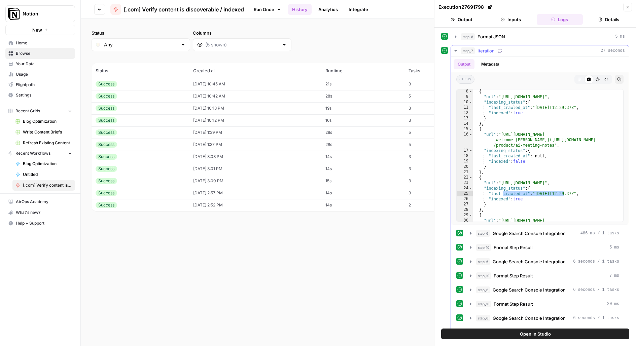
scroll to position [88, 0]
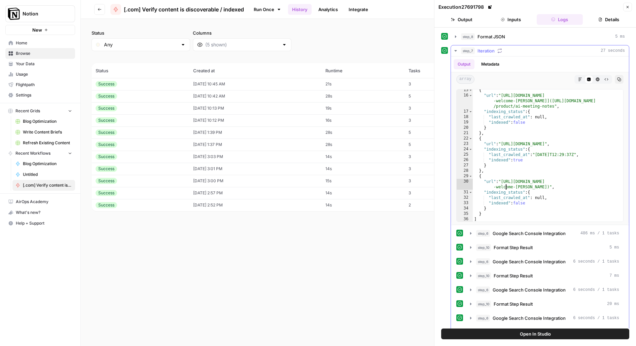
drag, startPoint x: 505, startPoint y: 187, endPoint x: 587, endPoint y: 187, distance: 82.4
click at [587, 187] on div "{ "url" : "https://www.notion.com/blog/software-should-bend -welcome-max-schoen…" at bounding box center [548, 158] width 151 height 143
type textarea "**********"
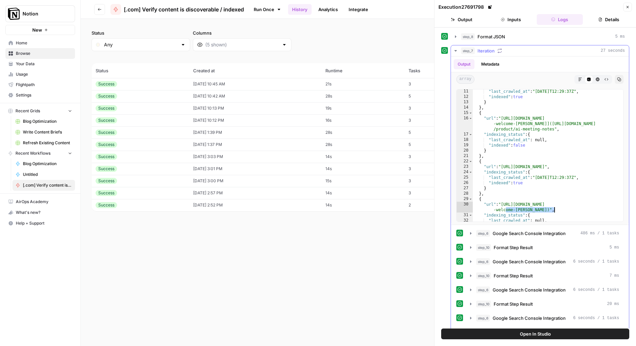
scroll to position [0, 0]
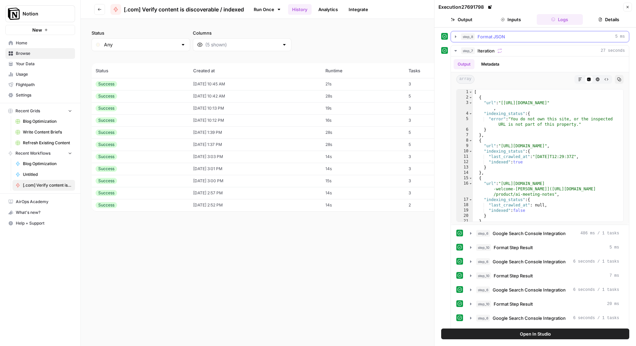
click at [491, 34] on span "Format JSON" at bounding box center [492, 36] width 28 height 7
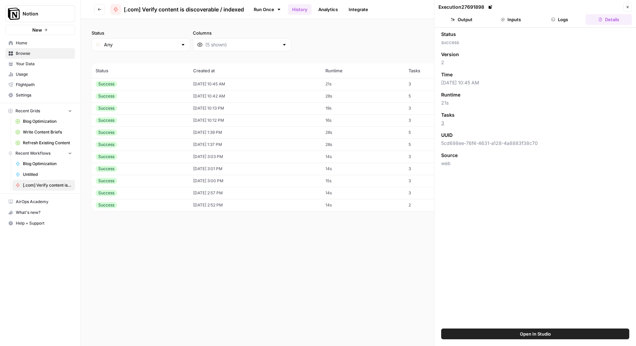
click at [556, 17] on button "Logs" at bounding box center [560, 19] width 46 height 11
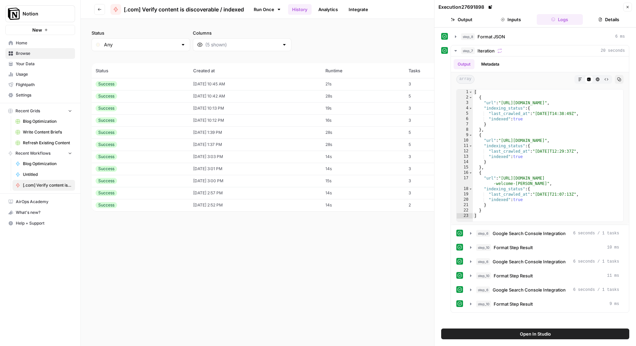
click at [512, 16] on button "Inputs" at bounding box center [511, 19] width 46 height 11
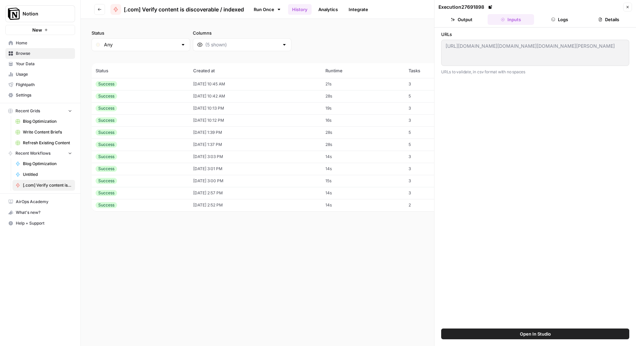
click at [556, 16] on button "Logs" at bounding box center [560, 19] width 46 height 11
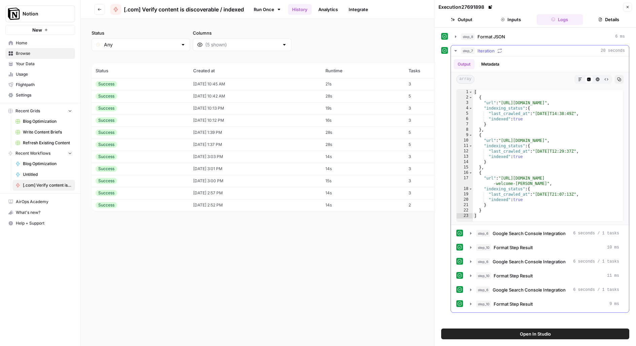
click at [510, 34] on div "step_8 Format JSON 6 ms" at bounding box center [543, 36] width 164 height 7
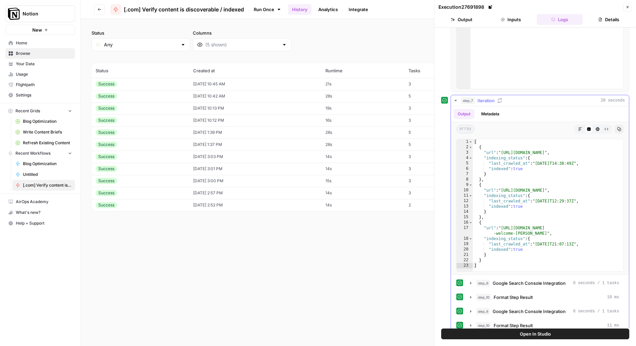
scroll to position [143, 0]
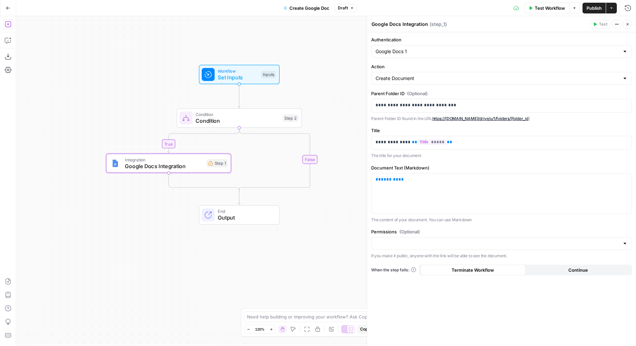
click at [288, 119] on div "Step 2" at bounding box center [290, 117] width 15 height 7
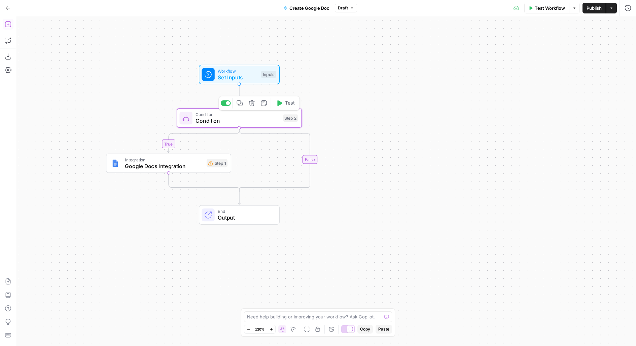
type textarea "Condition"
click at [629, 23] on icon "button" at bounding box center [628, 24] width 4 height 4
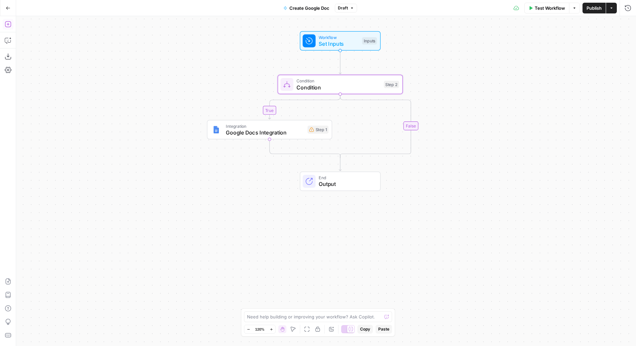
drag, startPoint x: 389, startPoint y: 160, endPoint x: 490, endPoint y: 127, distance: 106.7
click at [490, 127] on div "true false Workflow Set Inputs Inputs Condition Condition Step 2 Integration Go…" at bounding box center [326, 181] width 620 height 330
click at [294, 331] on icon "button" at bounding box center [292, 329] width 5 height 5
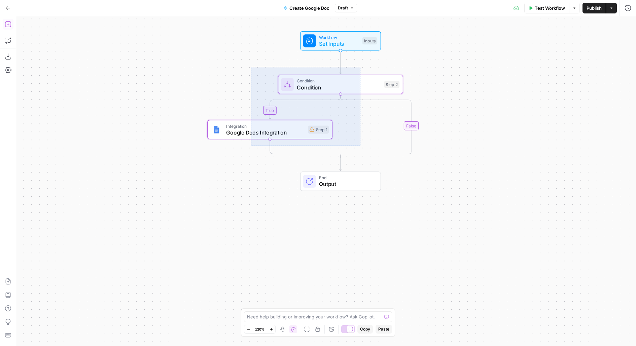
drag, startPoint x: 251, startPoint y: 67, endPoint x: 360, endPoint y: 146, distance: 135.0
click at [360, 146] on div "true false Workflow Set Inputs Inputs Condition Condition Step 2 Integration Go…" at bounding box center [326, 181] width 620 height 330
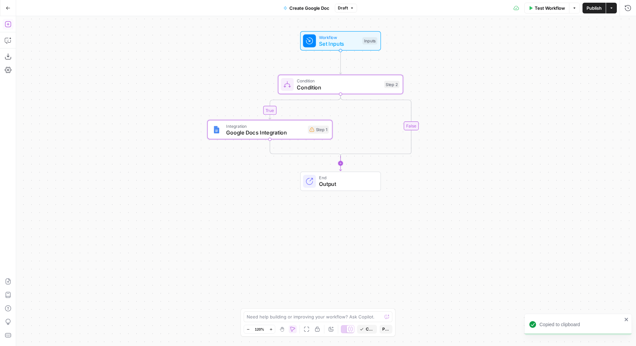
click at [340, 163] on icon "Edge from step_2-conditional-end to end" at bounding box center [340, 163] width 2 height 15
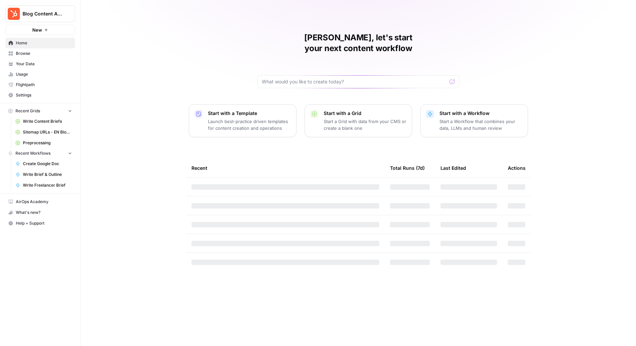
click at [31, 18] on button "Blog Content Action Plan" at bounding box center [40, 13] width 70 height 17
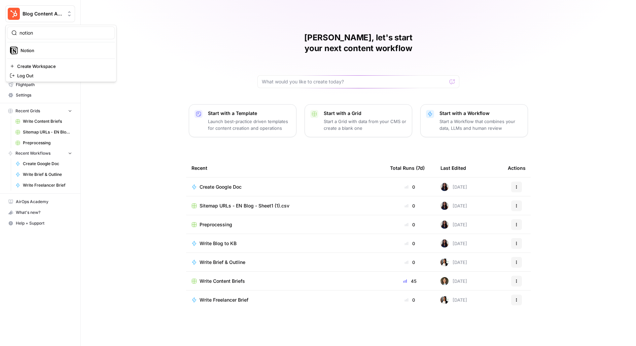
type input "notion"
click button "Notion" at bounding box center [61, 50] width 108 height 11
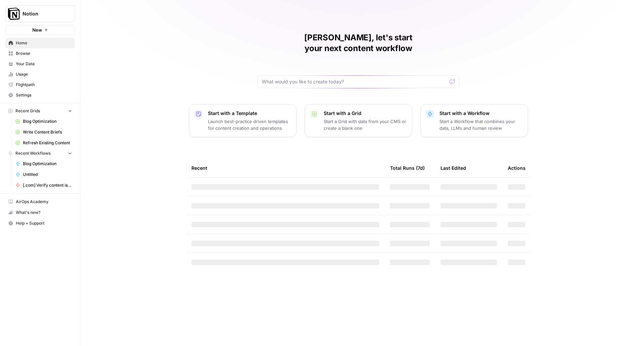
click at [32, 57] on link "Browse" at bounding box center [40, 53] width 70 height 11
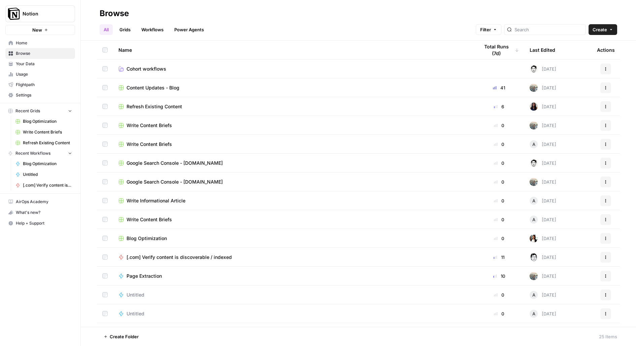
click at [36, 96] on span "Settings" at bounding box center [44, 95] width 56 height 6
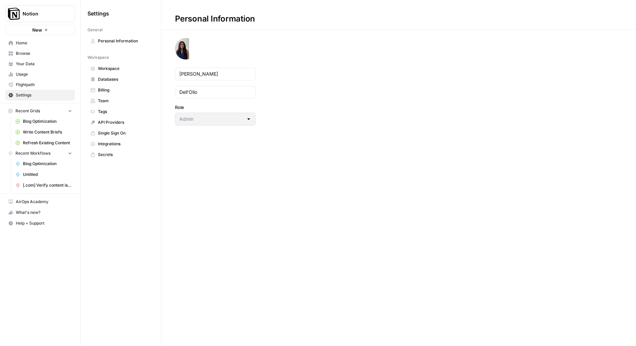
click at [118, 98] on span "Team" at bounding box center [125, 101] width 54 height 6
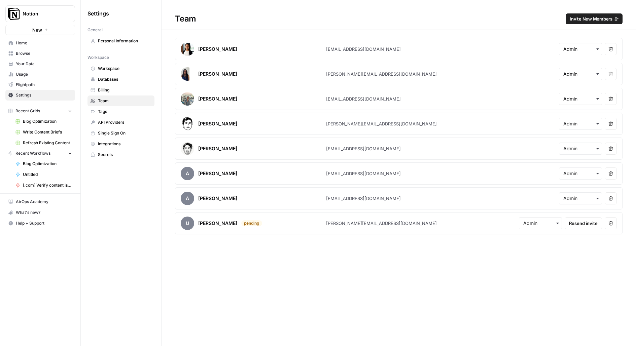
click at [583, 19] on span "Invite New Members" at bounding box center [591, 18] width 43 height 7
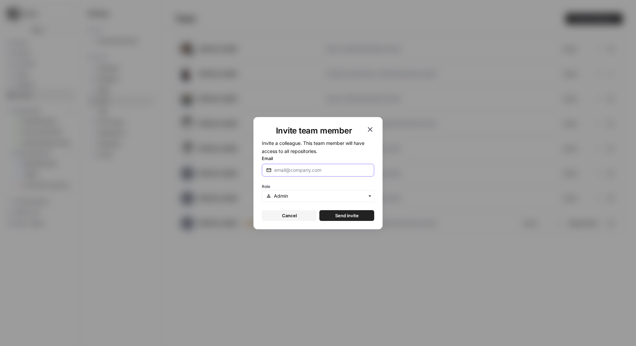
click at [288, 167] on input "Email" at bounding box center [322, 170] width 96 height 7
type input "[PERSON_NAME][EMAIL_ADDRESS][DOMAIN_NAME]"
click at [319, 210] on button "Send invite" at bounding box center [346, 215] width 55 height 11
